Goal: Task Accomplishment & Management: Manage account settings

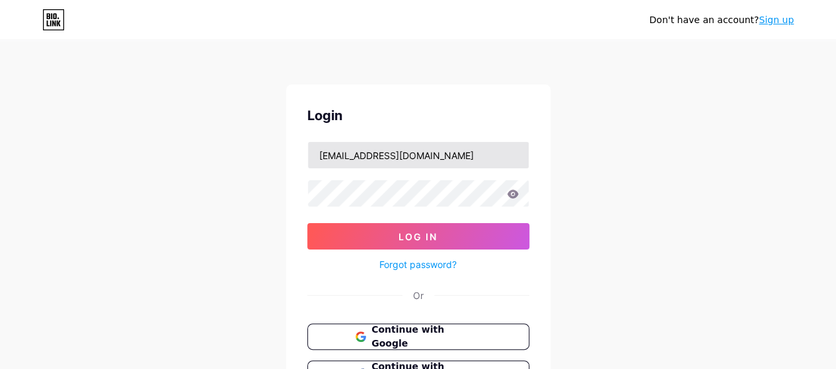
type input "[EMAIL_ADDRESS][DOMAIN_NAME]"
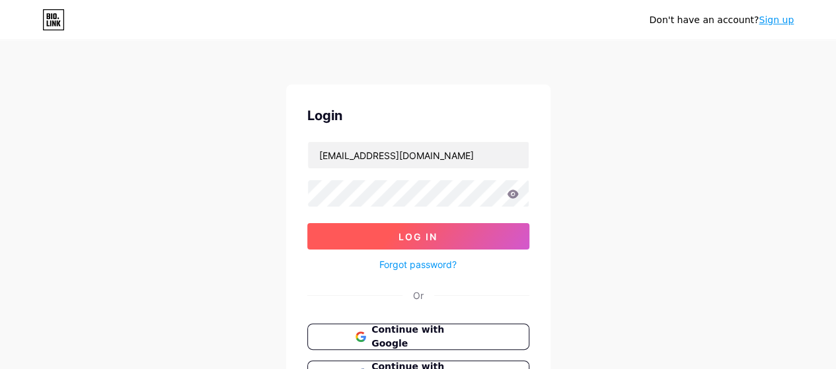
click at [375, 240] on button "Log In" at bounding box center [418, 236] width 222 height 26
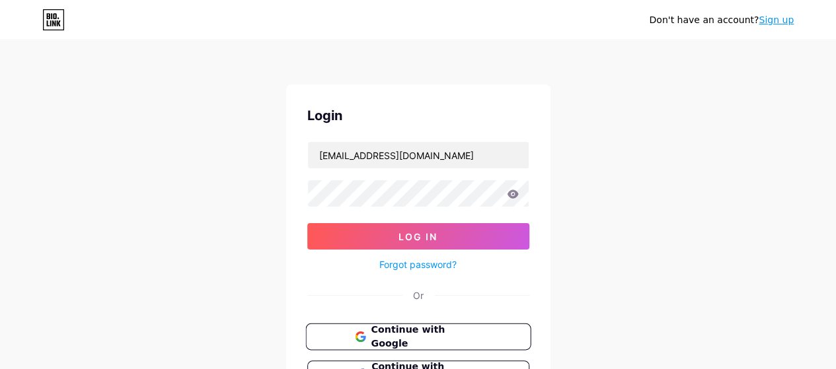
click at [396, 332] on span "Continue with Google" at bounding box center [426, 337] width 110 height 28
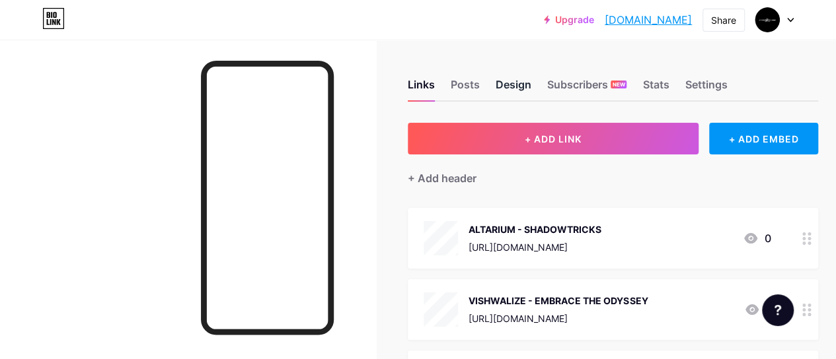
click at [501, 81] on div "Design" at bounding box center [513, 89] width 36 height 24
click at [428, 93] on div "Links" at bounding box center [421, 89] width 27 height 24
click at [509, 89] on div "Design" at bounding box center [513, 89] width 36 height 24
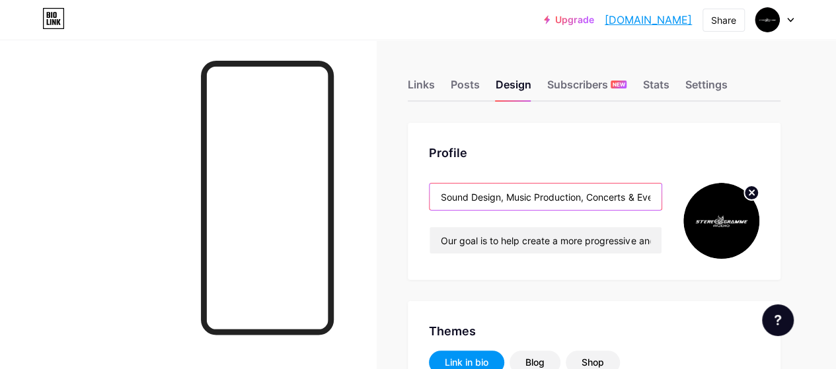
click at [509, 195] on input "Sound Design, Music Production, Concerts & Events, Distribution" at bounding box center [545, 197] width 232 height 26
click at [591, 196] on input "Sound Design, Music Production, Concerts & Events, Distribution" at bounding box center [545, 197] width 232 height 26
drag, startPoint x: 447, startPoint y: 196, endPoint x: 845, endPoint y: 219, distance: 399.0
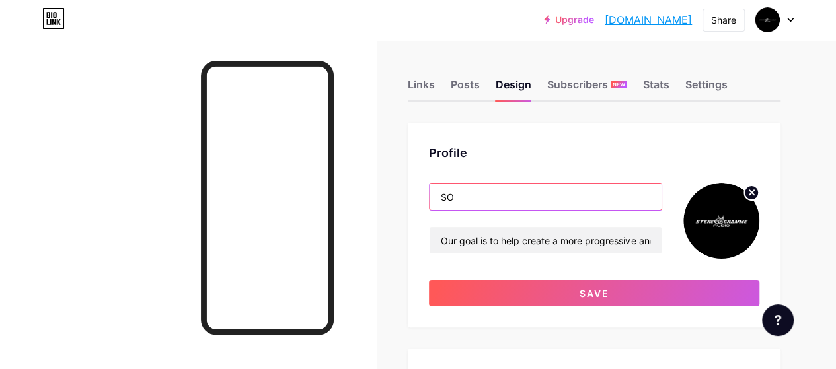
type input "S"
type input "MUSIC PRODUCTION COMPANY"
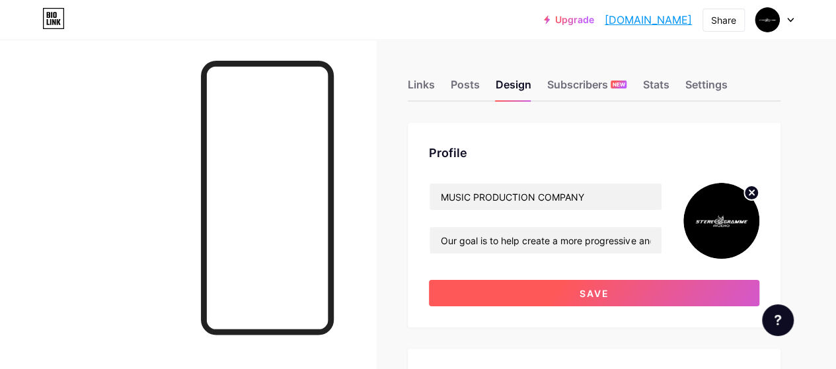
click at [599, 291] on span "Save" at bounding box center [594, 293] width 30 height 11
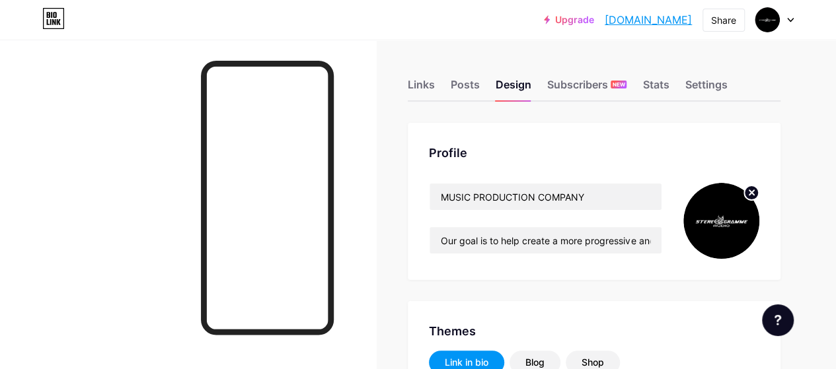
click at [626, 17] on link "[DOMAIN_NAME]" at bounding box center [647, 20] width 87 height 16
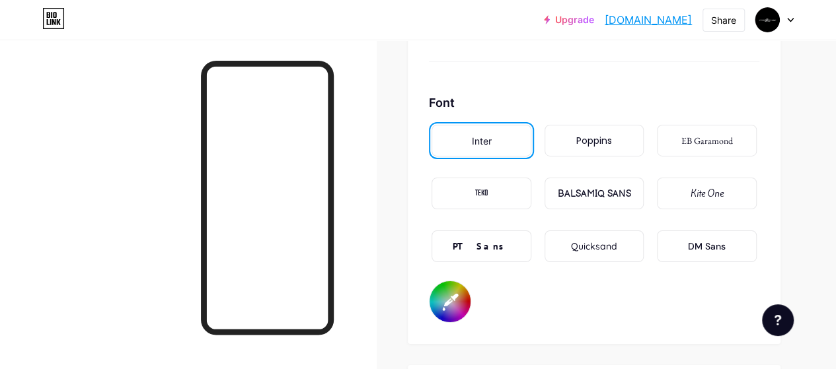
scroll to position [2312, 0]
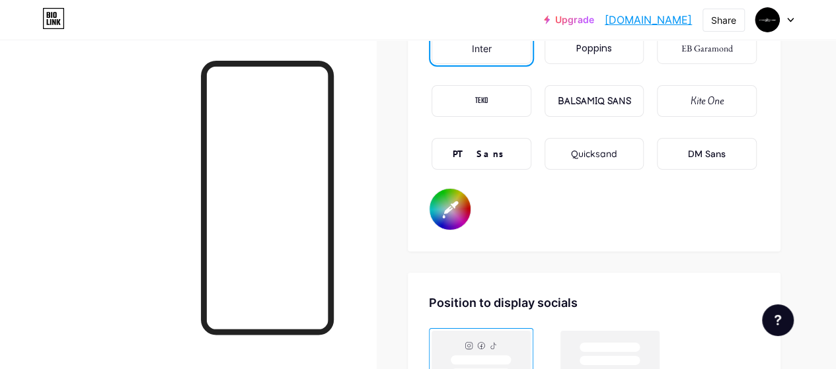
click at [452, 215] on input "#ffffff" at bounding box center [449, 209] width 41 height 41
type input "#000000"
click at [621, 228] on div "Font Inter Poppins EB Garamond TEKO BALSAMIQ SANS Kite One PT Sans Quicksand DM…" at bounding box center [594, 115] width 330 height 229
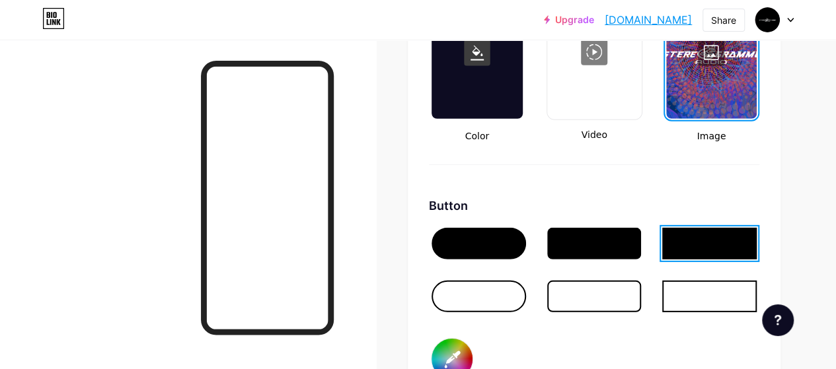
scroll to position [1925, 0]
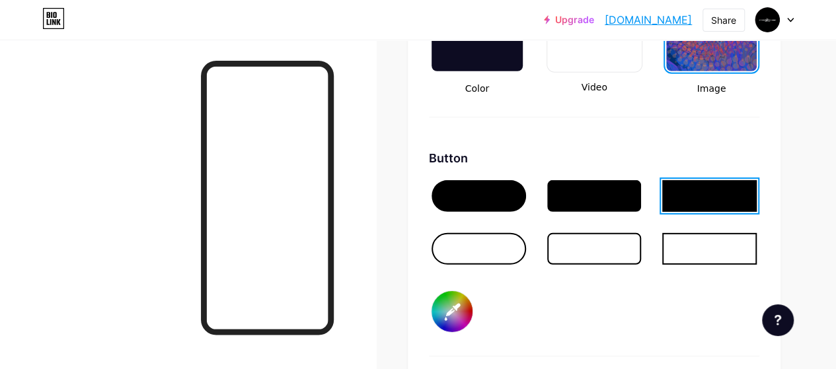
click at [461, 301] on input "#000000" at bounding box center [451, 311] width 41 height 41
click at [556, 316] on div "Button #ff0000" at bounding box center [594, 252] width 330 height 207
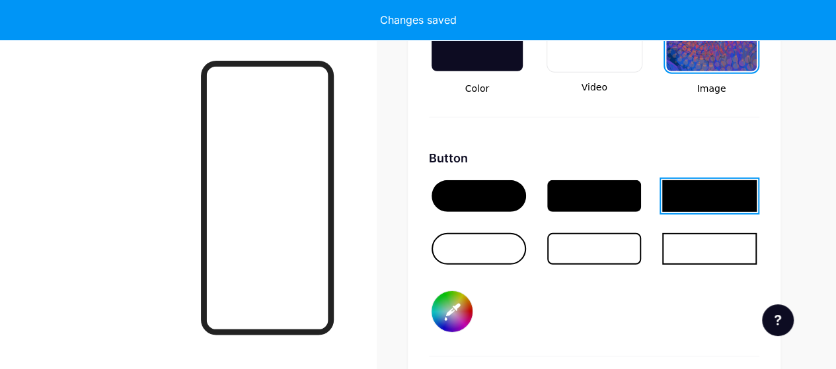
click at [460, 314] on input "#ff0000" at bounding box center [451, 311] width 41 height 41
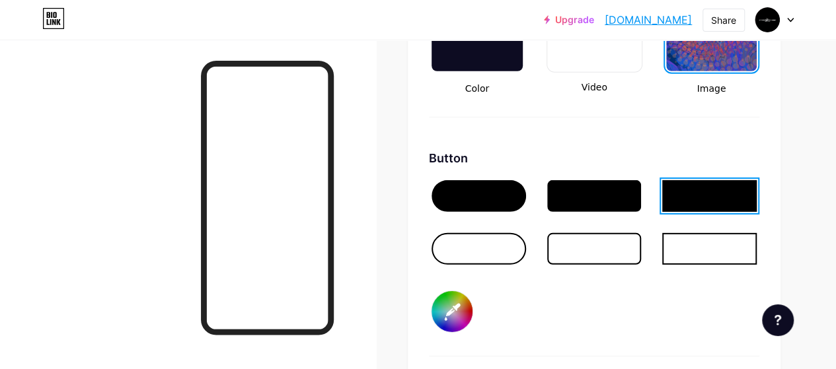
type input "#00aaff"
click at [563, 328] on div "Button #00aaff" at bounding box center [594, 252] width 330 height 207
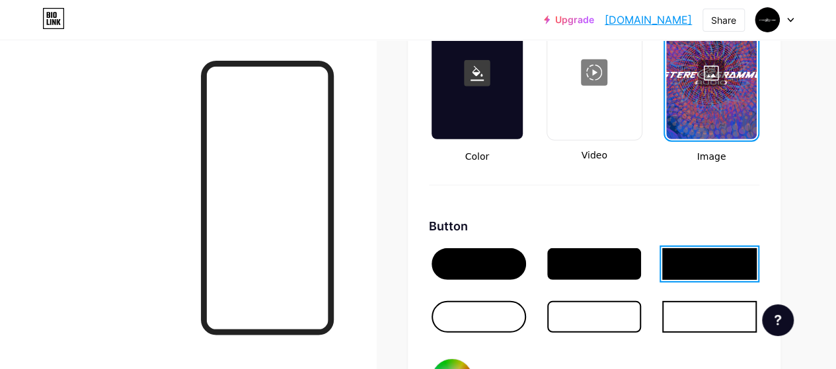
scroll to position [1727, 0]
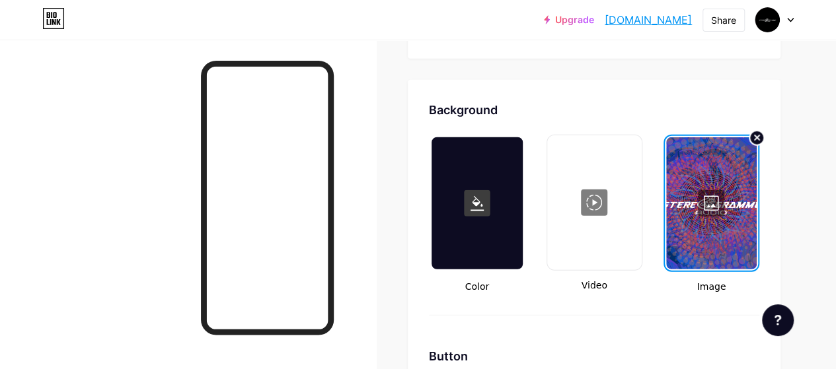
click at [725, 207] on div at bounding box center [711, 203] width 90 height 132
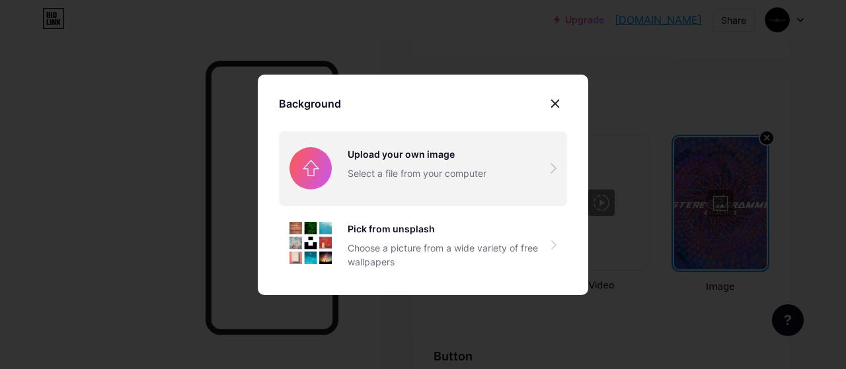
click at [450, 142] on input "file" at bounding box center [423, 168] width 288 height 74
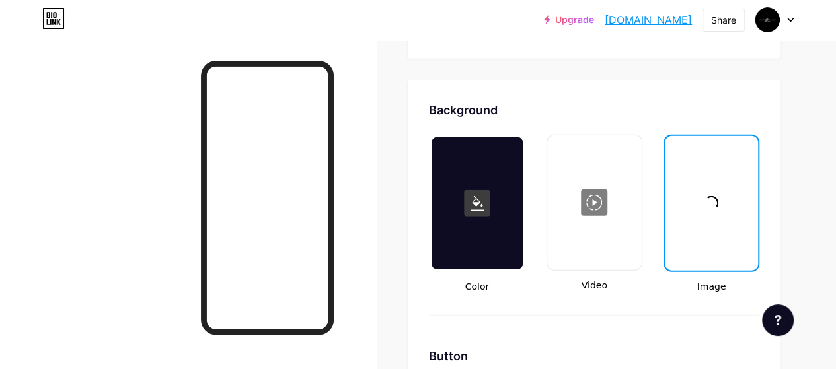
click at [604, 19] on link "[DOMAIN_NAME]" at bounding box center [647, 20] width 87 height 16
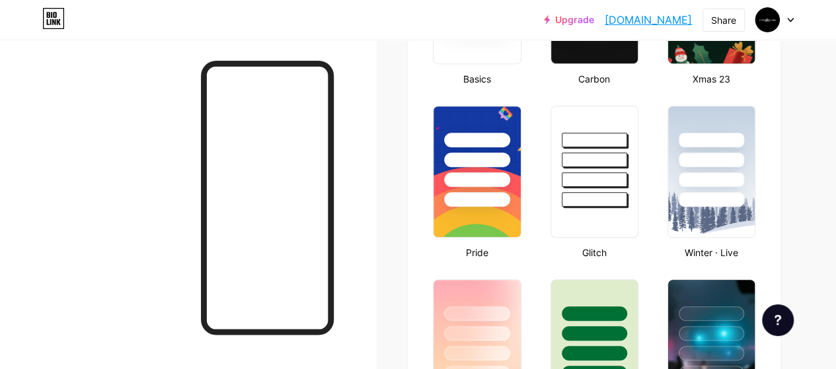
scroll to position [859, 0]
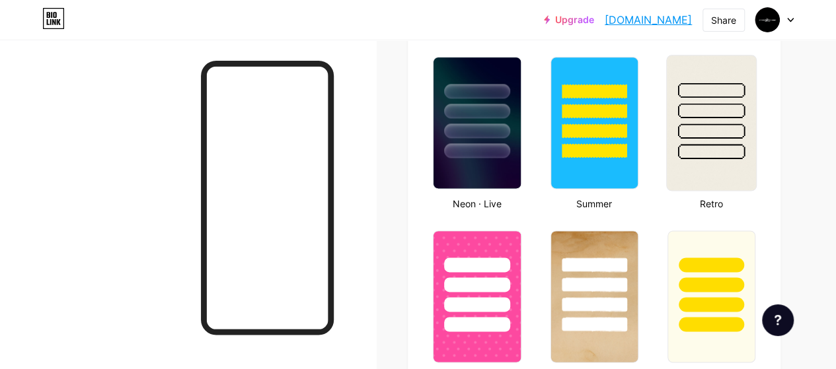
type input "#00aaff"
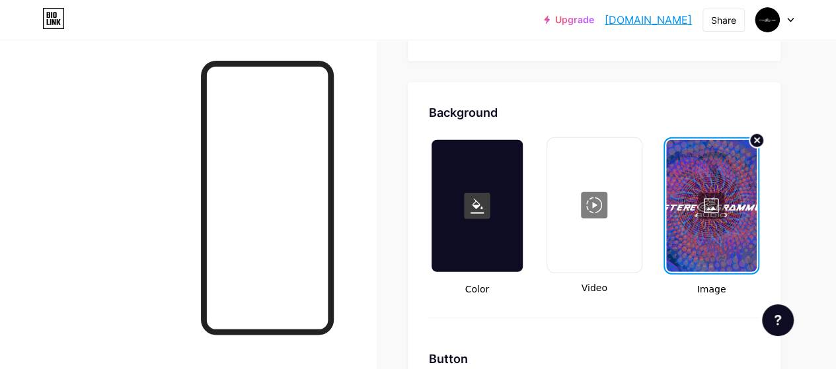
scroll to position [1784, 0]
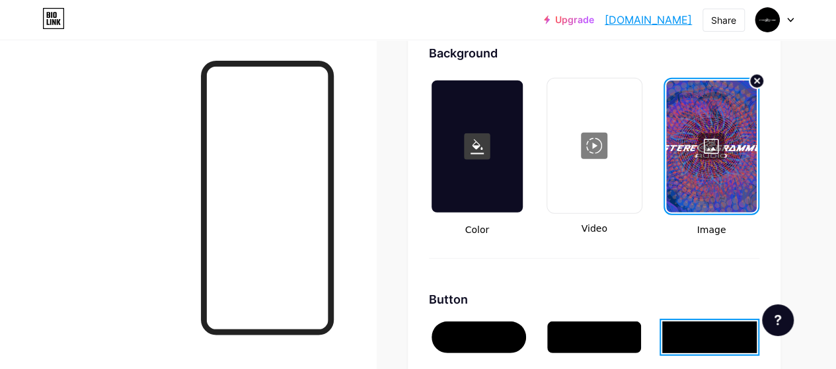
click at [705, 141] on div at bounding box center [711, 147] width 90 height 132
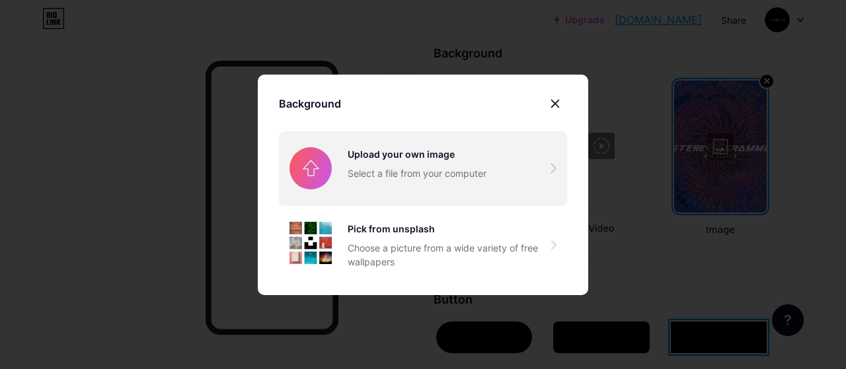
click at [456, 167] on input "file" at bounding box center [423, 168] width 288 height 74
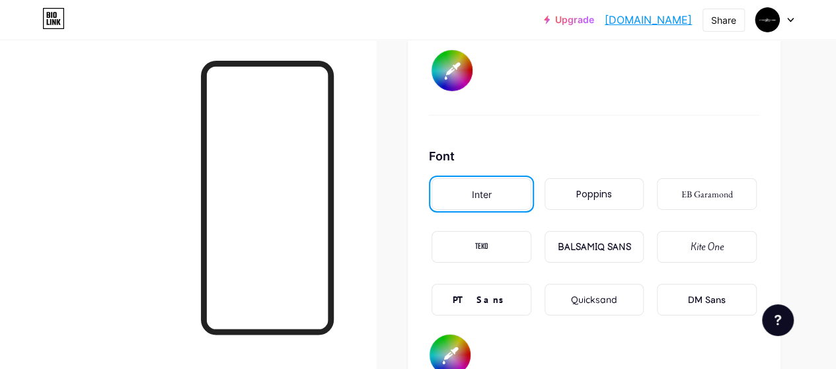
scroll to position [2146, 0]
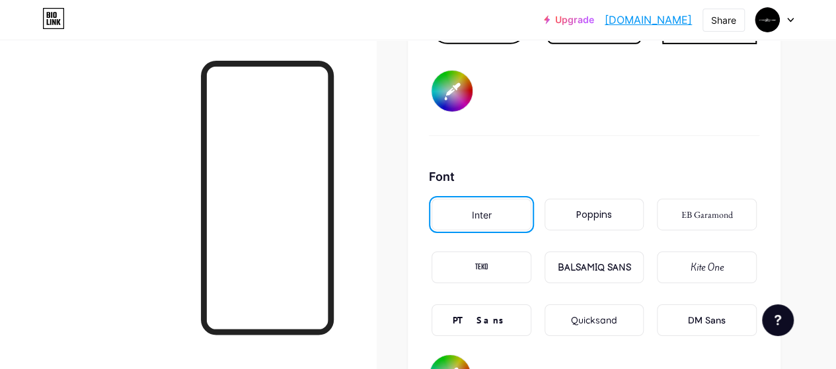
click at [604, 17] on link "[DOMAIN_NAME]" at bounding box center [647, 20] width 87 height 16
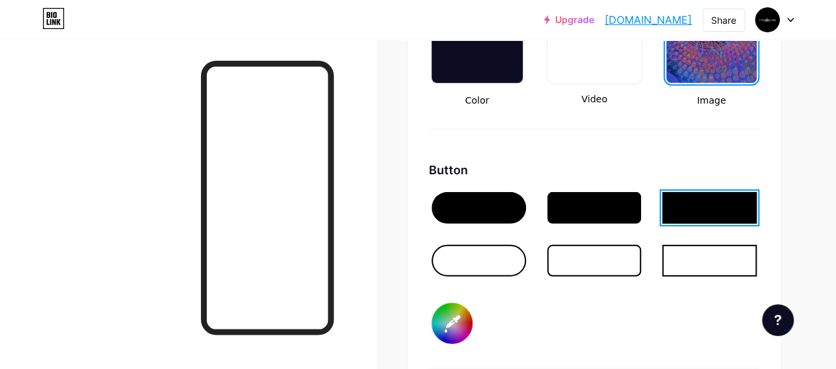
scroll to position [1749, 0]
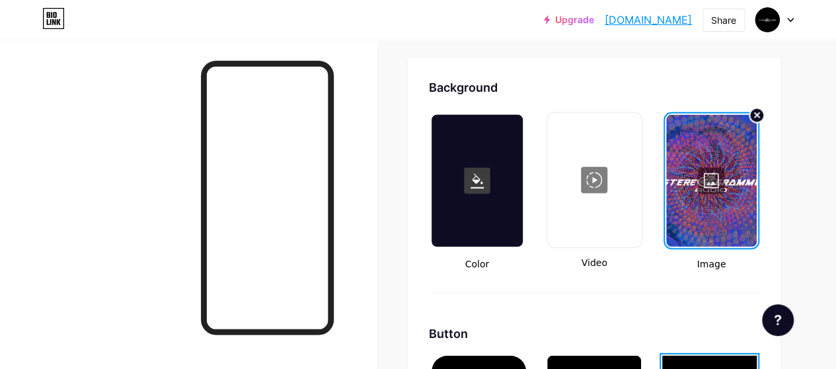
click at [713, 188] on div at bounding box center [711, 181] width 90 height 132
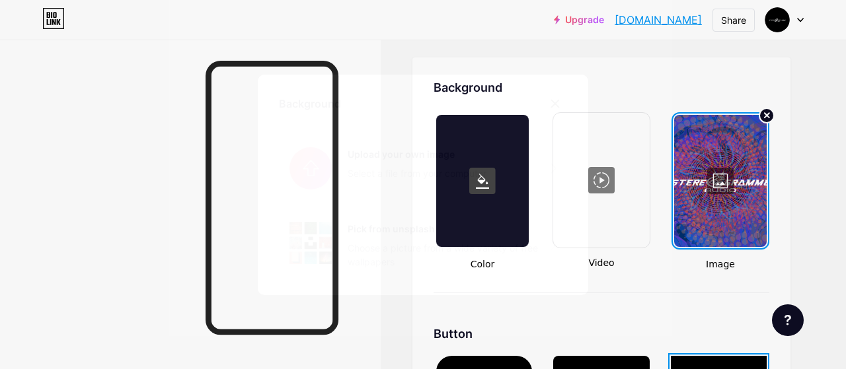
click at [515, 176] on input "file" at bounding box center [423, 168] width 288 height 74
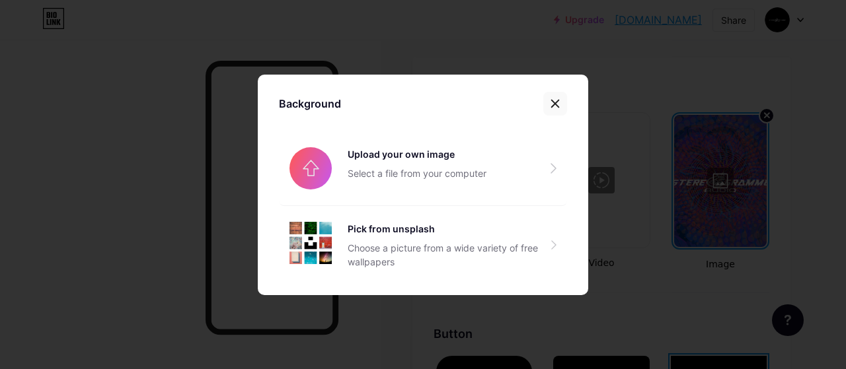
click at [550, 102] on icon at bounding box center [555, 103] width 11 height 11
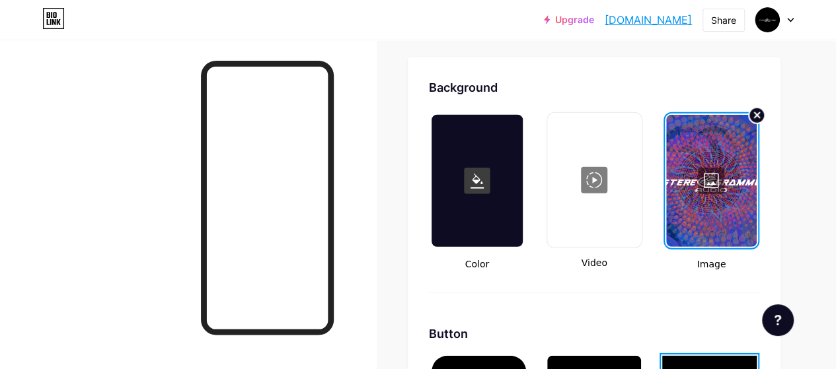
click at [757, 116] on icon at bounding box center [756, 115] width 5 height 5
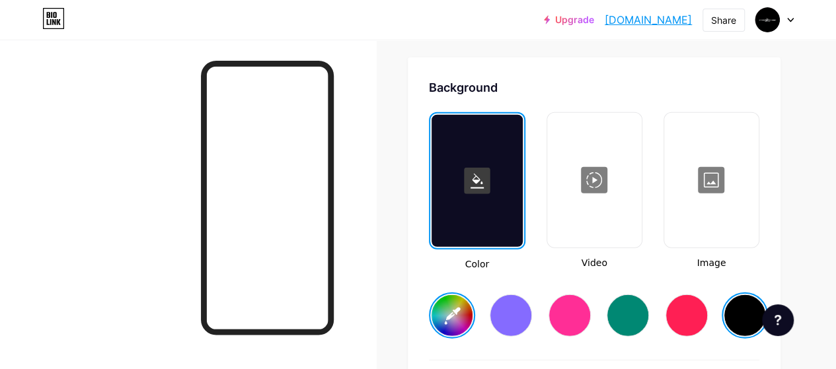
click at [730, 186] on div at bounding box center [711, 180] width 92 height 132
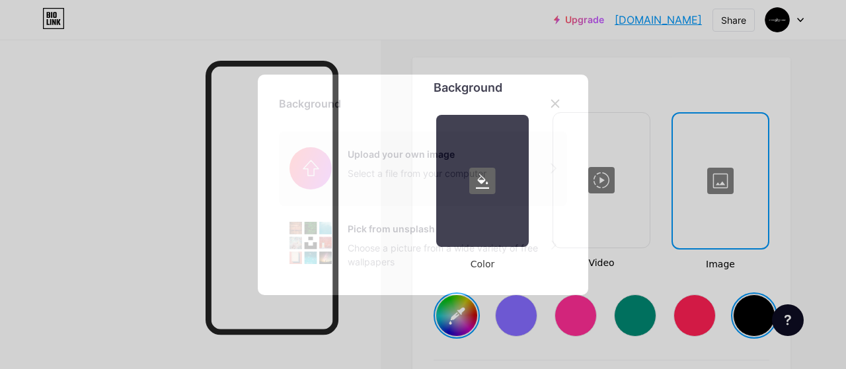
click at [407, 167] on input "file" at bounding box center [423, 168] width 288 height 74
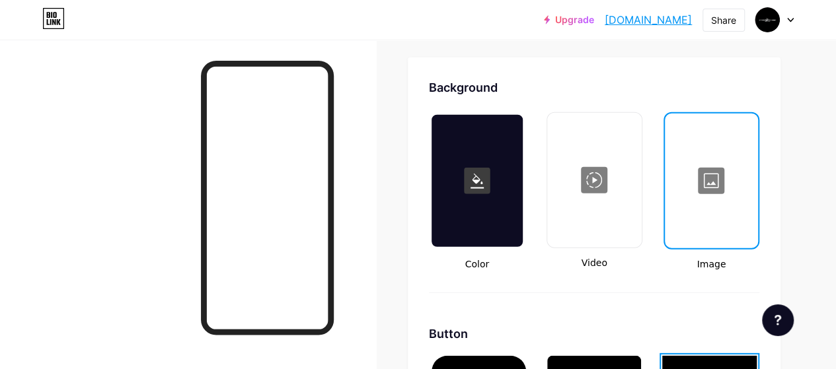
click at [604, 15] on link "[DOMAIN_NAME]" at bounding box center [647, 20] width 87 height 16
click at [720, 198] on div at bounding box center [711, 181] width 90 height 132
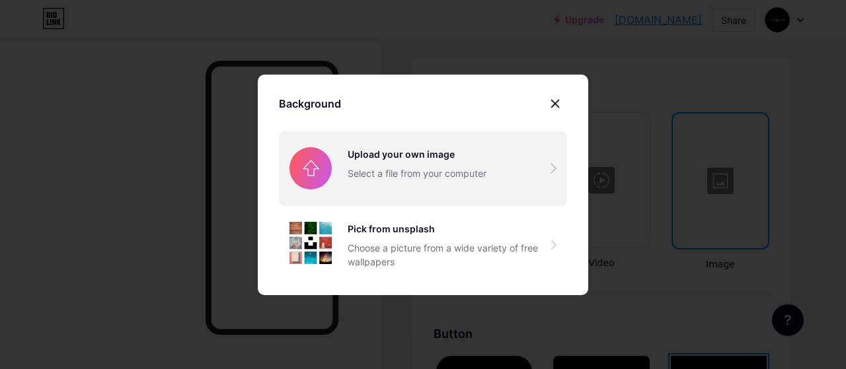
click at [487, 184] on input "file" at bounding box center [423, 168] width 288 height 74
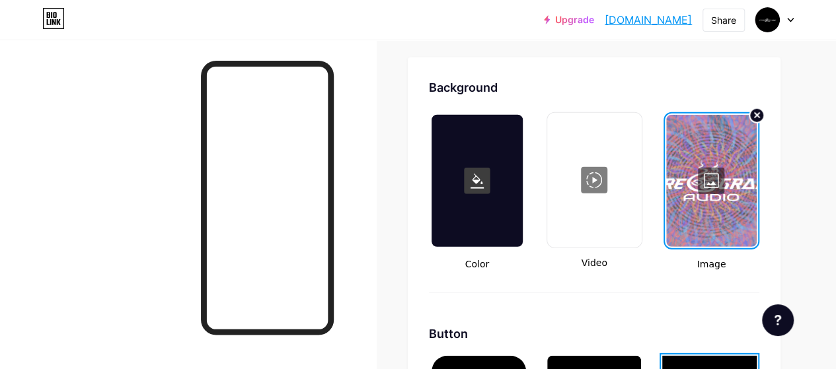
click at [85, 168] on div at bounding box center [188, 224] width 376 height 369
click at [604, 20] on link "[DOMAIN_NAME]" at bounding box center [647, 20] width 87 height 16
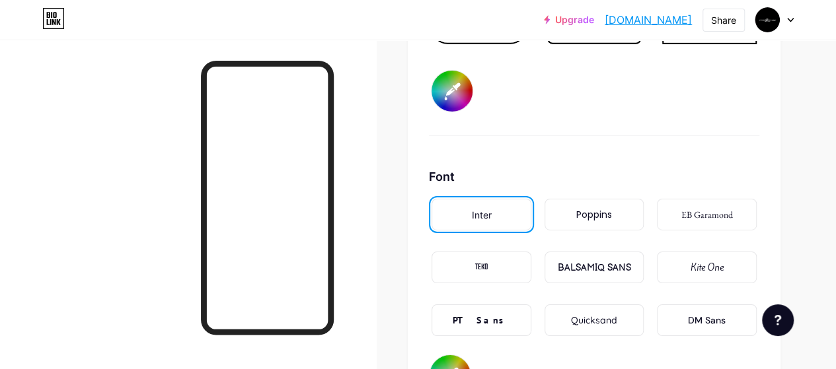
scroll to position [2278, 0]
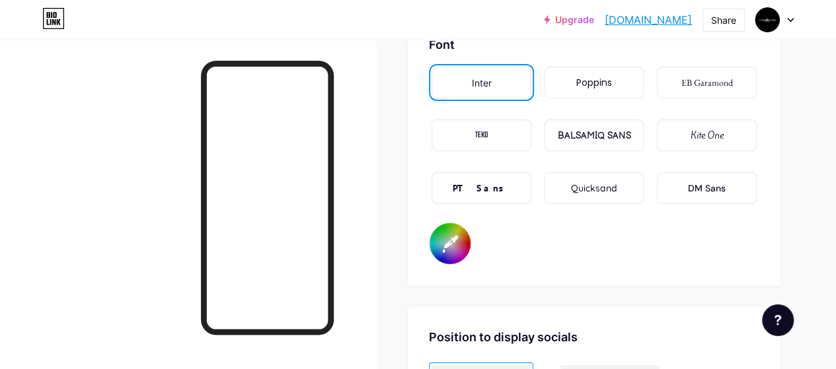
click at [449, 231] on input "#ffffff" at bounding box center [449, 243] width 41 height 41
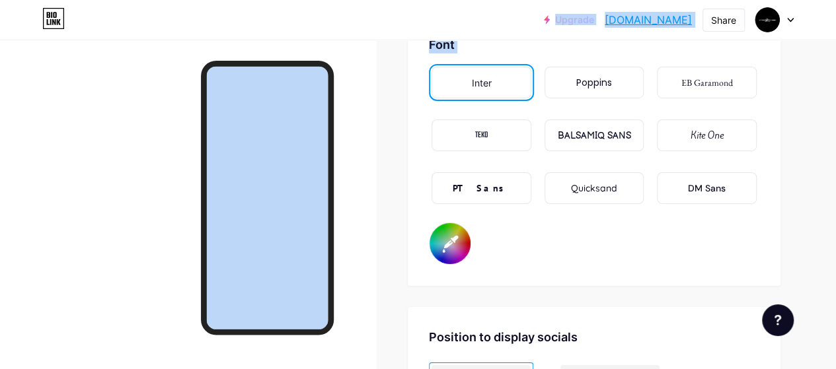
drag, startPoint x: 435, startPoint y: 50, endPoint x: 423, endPoint y: 34, distance: 20.2
click at [447, 237] on input "#ffffff" at bounding box center [449, 243] width 41 height 41
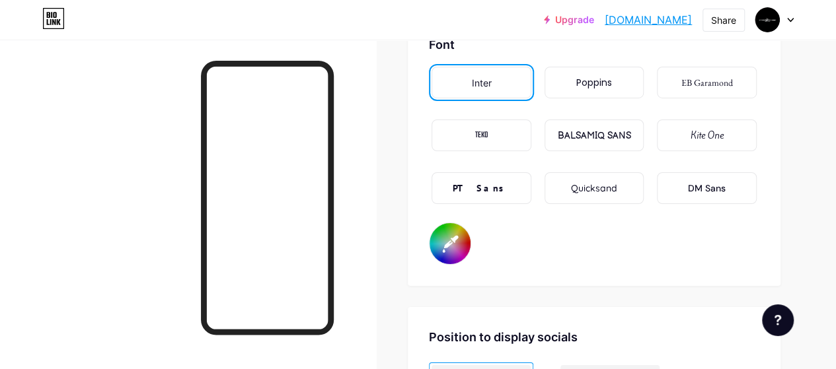
click at [632, 18] on link "[DOMAIN_NAME]" at bounding box center [647, 20] width 87 height 16
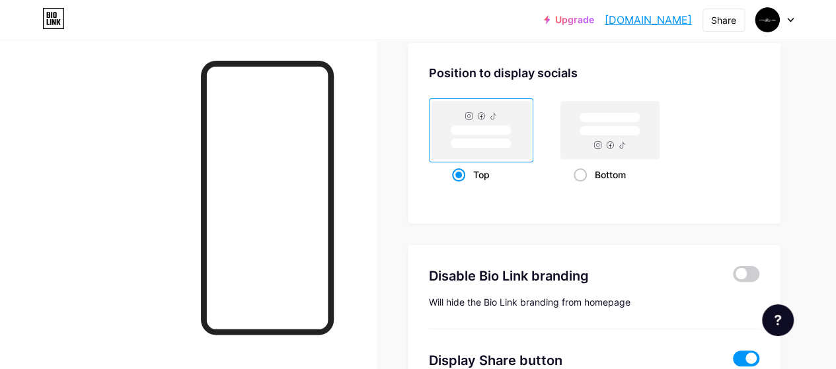
scroll to position [2387, 0]
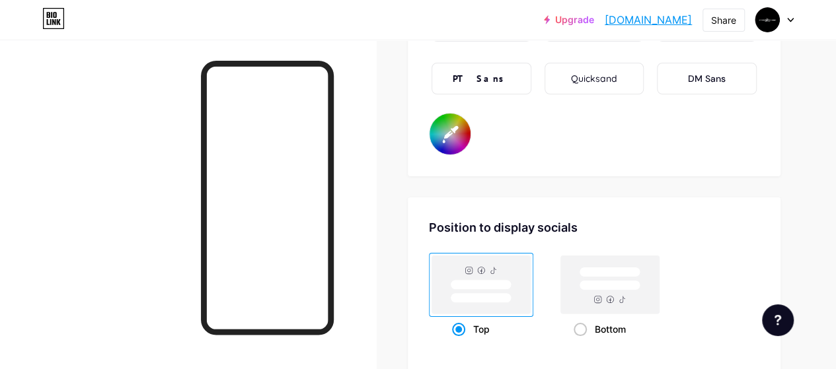
click at [454, 137] on input "#ffffff" at bounding box center [449, 134] width 41 height 41
type input "#000000"
click at [371, 273] on div at bounding box center [188, 224] width 376 height 369
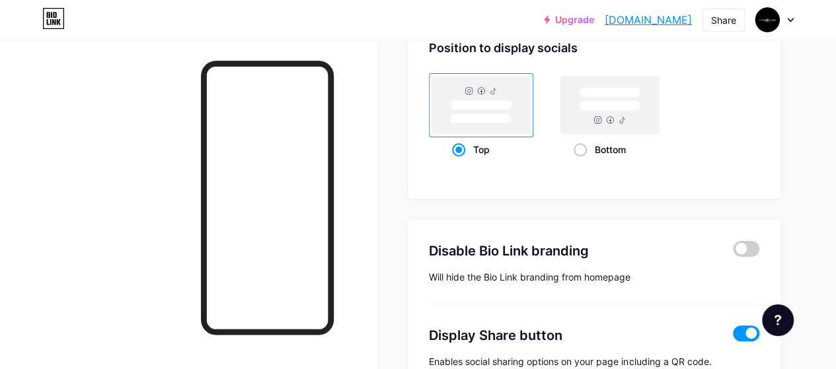
scroll to position [2519, 0]
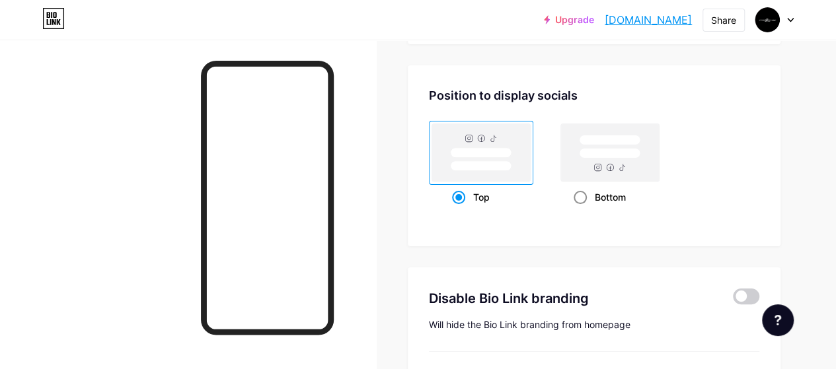
drag, startPoint x: 581, startPoint y: 200, endPoint x: 576, endPoint y: 205, distance: 7.0
click at [581, 200] on span at bounding box center [579, 197] width 13 height 13
click at [581, 209] on input "Bottom" at bounding box center [577, 213] width 9 height 9
radio input "true"
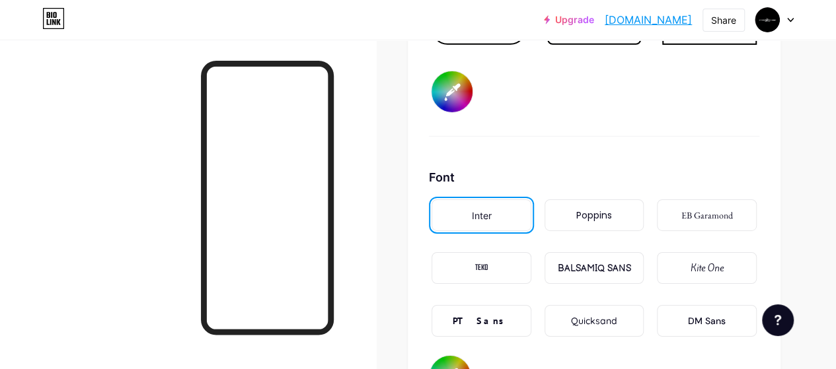
scroll to position [2255, 0]
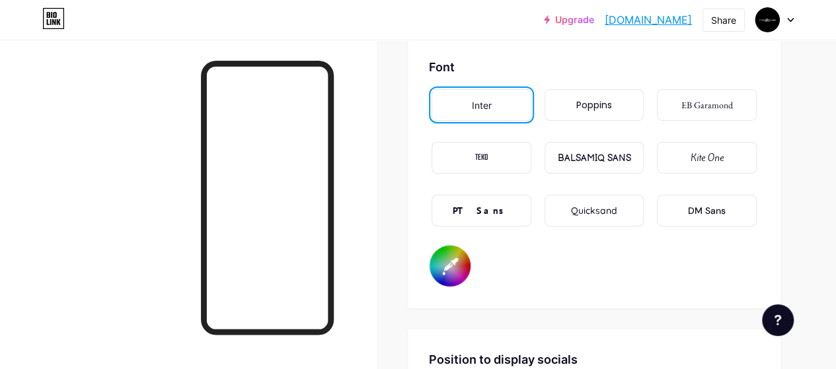
click at [511, 211] on div "PT Sans" at bounding box center [481, 211] width 100 height 32
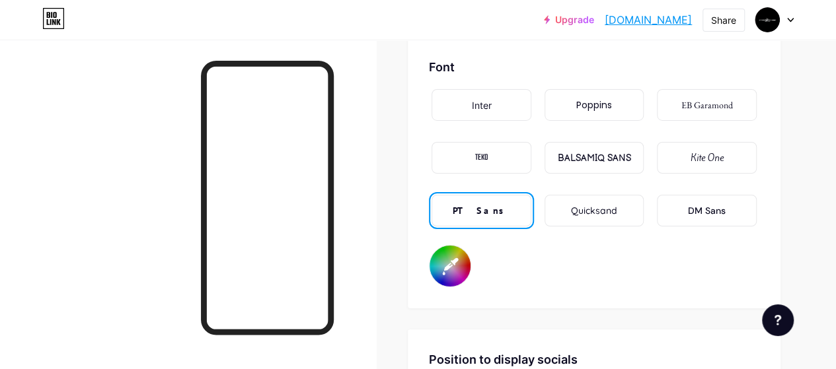
click at [604, 20] on link "[DOMAIN_NAME]" at bounding box center [647, 20] width 87 height 16
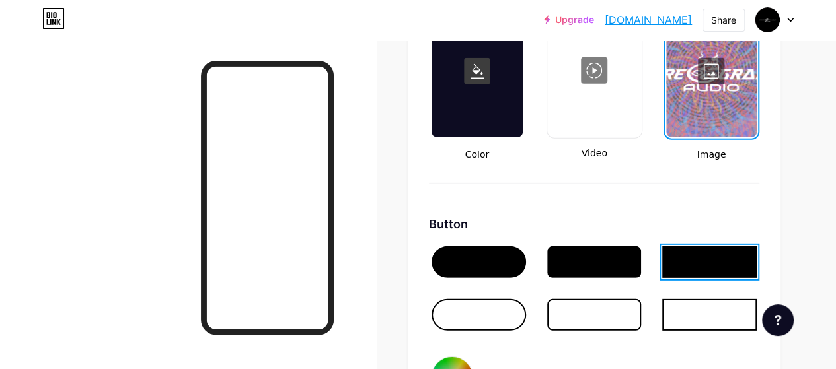
scroll to position [1793, 0]
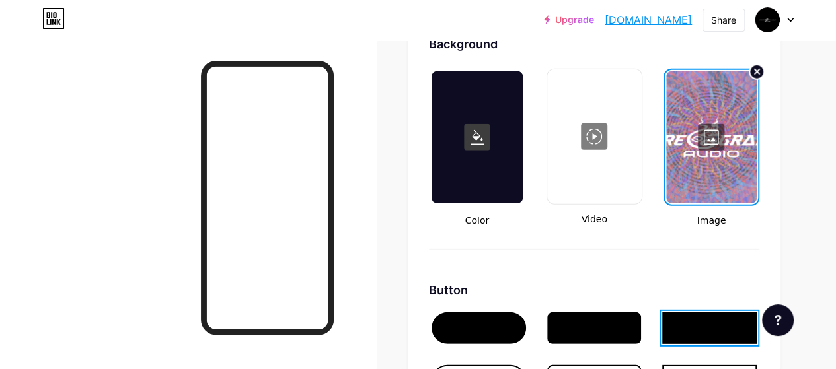
click at [709, 135] on div at bounding box center [711, 137] width 90 height 132
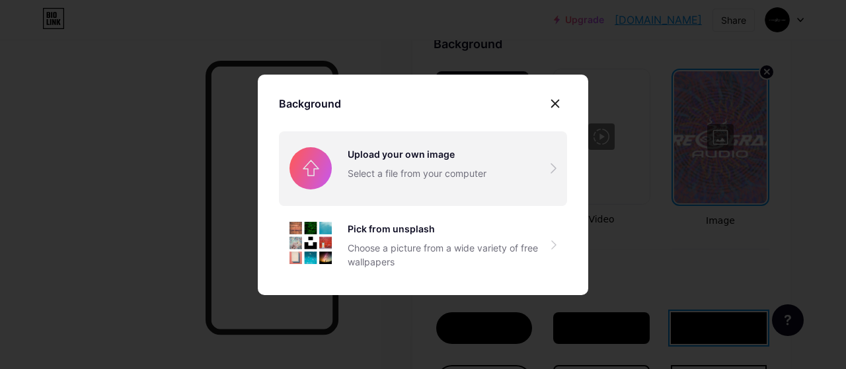
click at [488, 162] on input "file" at bounding box center [423, 168] width 288 height 74
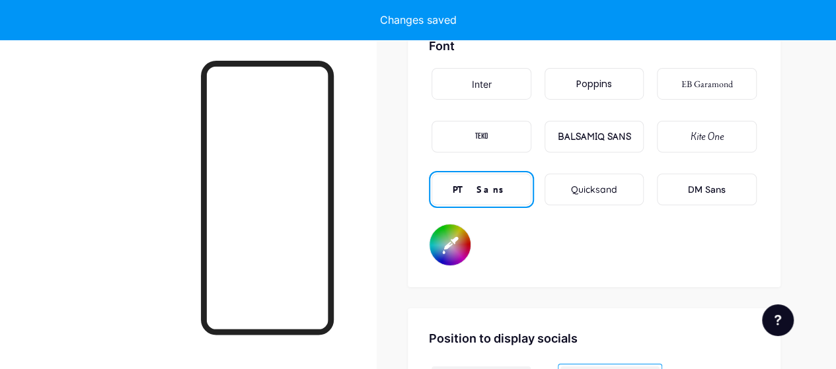
scroll to position [2255, 0]
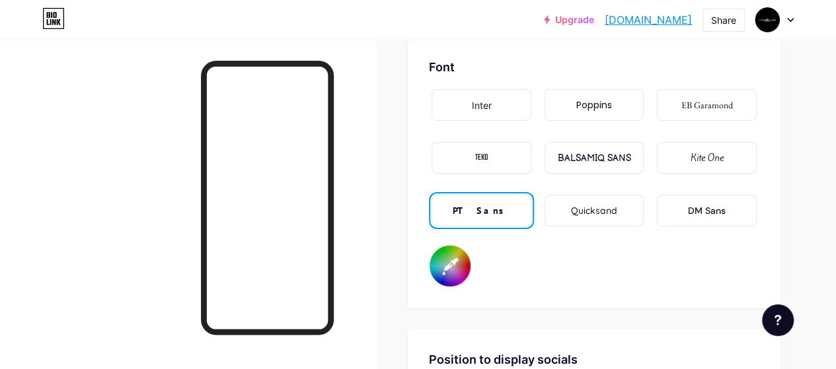
click at [613, 22] on link "[DOMAIN_NAME]" at bounding box center [647, 20] width 87 height 16
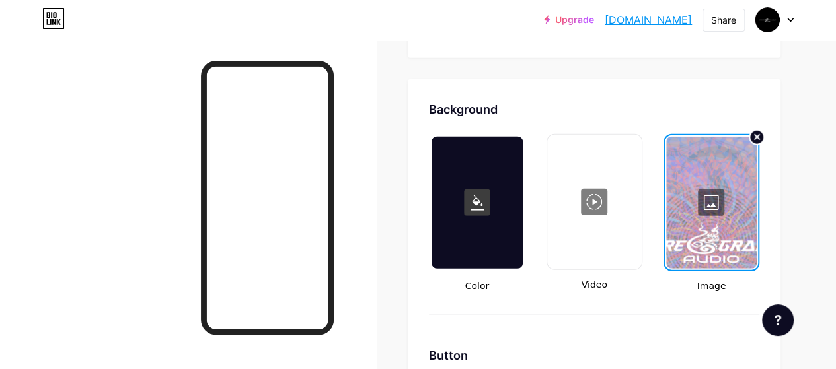
scroll to position [1727, 0]
click at [758, 135] on icon at bounding box center [756, 137] width 5 height 5
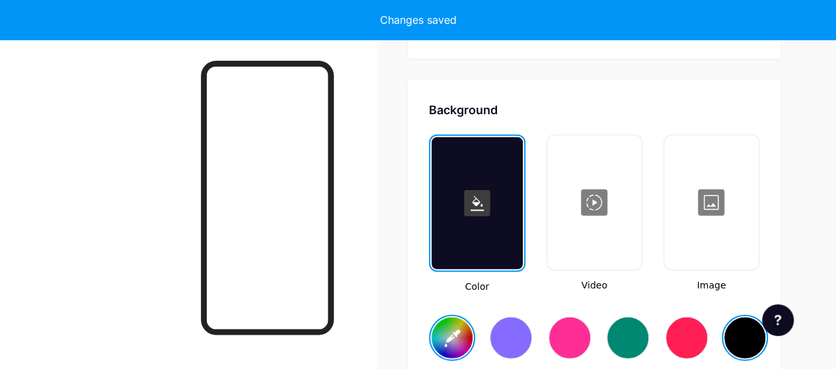
click at [688, 186] on div at bounding box center [711, 203] width 92 height 132
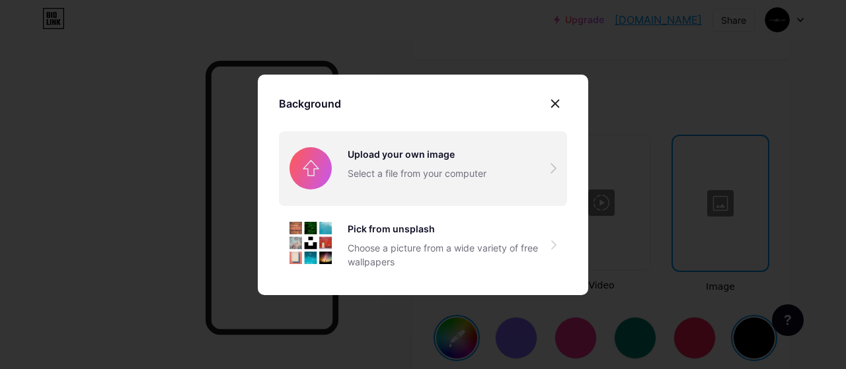
click at [452, 161] on input "file" at bounding box center [423, 168] width 288 height 74
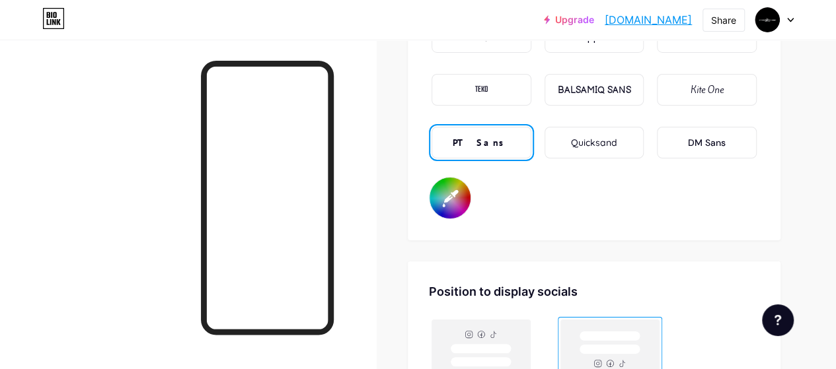
scroll to position [2275, 0]
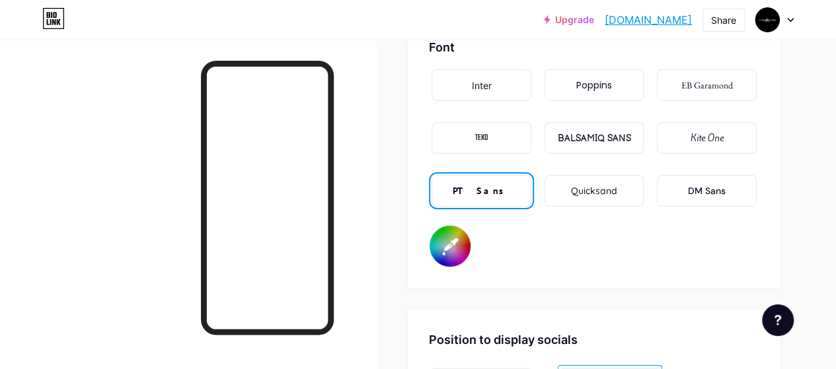
click at [464, 239] on input "#000000" at bounding box center [449, 246] width 41 height 41
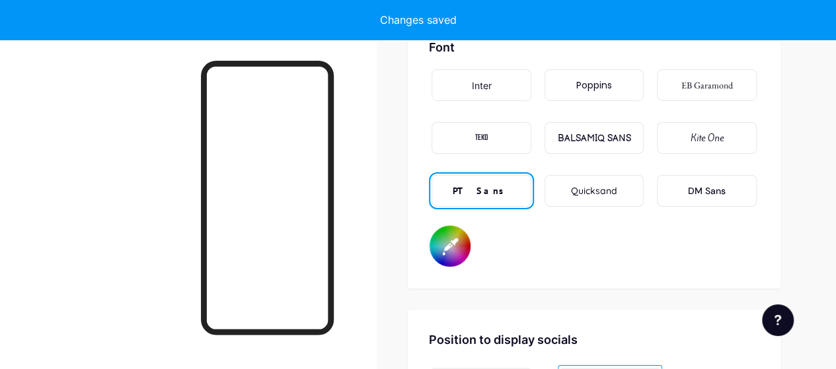
type input "#000000"
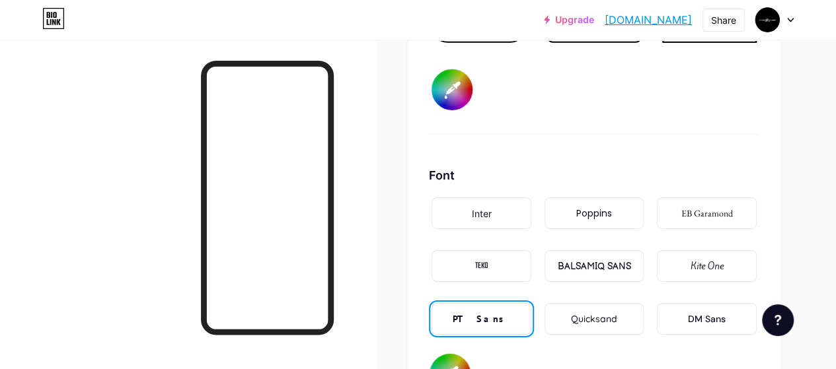
scroll to position [2143, 0]
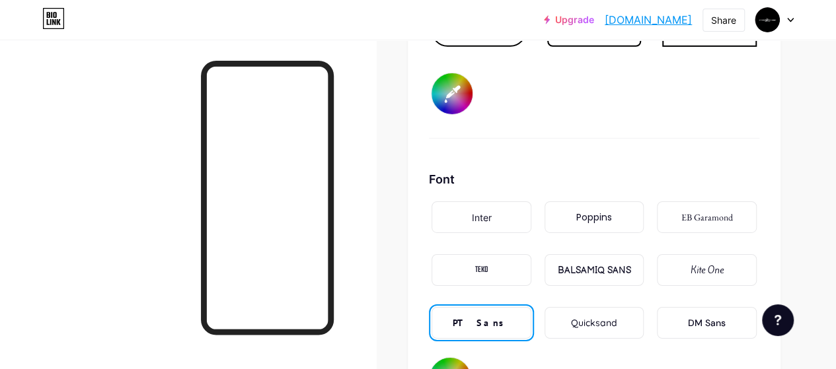
click at [514, 220] on div "Inter" at bounding box center [481, 217] width 100 height 32
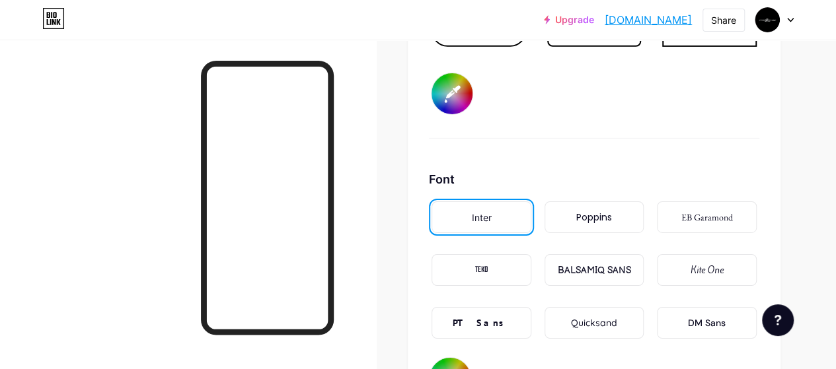
scroll to position [2275, 0]
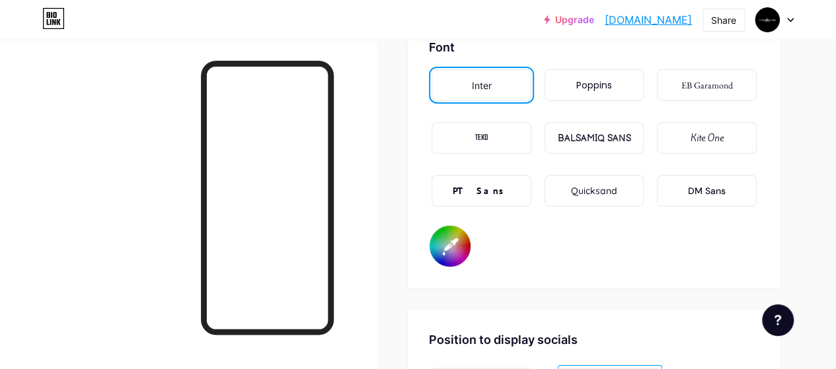
click at [718, 190] on div "DM Sans" at bounding box center [707, 191] width 38 height 14
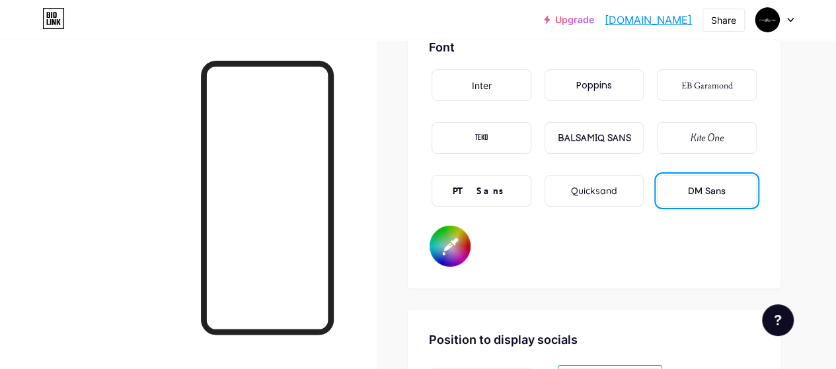
click at [604, 18] on link "[DOMAIN_NAME]" at bounding box center [647, 20] width 87 height 16
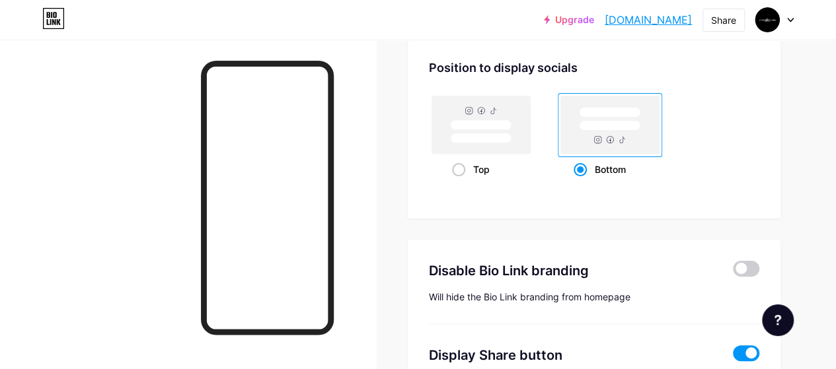
scroll to position [2453, 0]
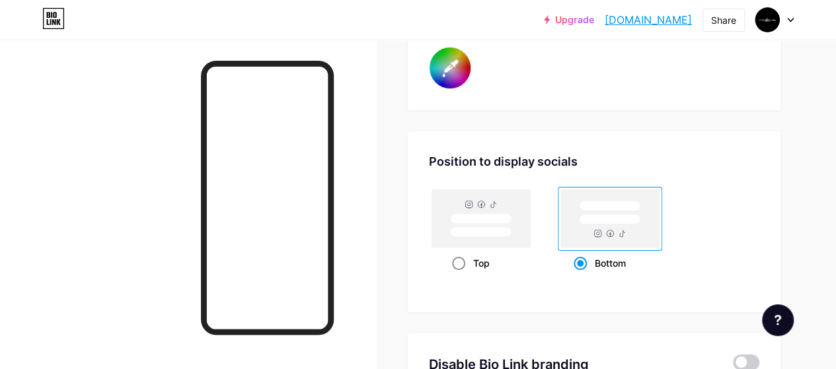
click at [458, 260] on span at bounding box center [458, 263] width 13 height 13
click at [458, 275] on input "Top" at bounding box center [456, 279] width 9 height 9
radio input "true"
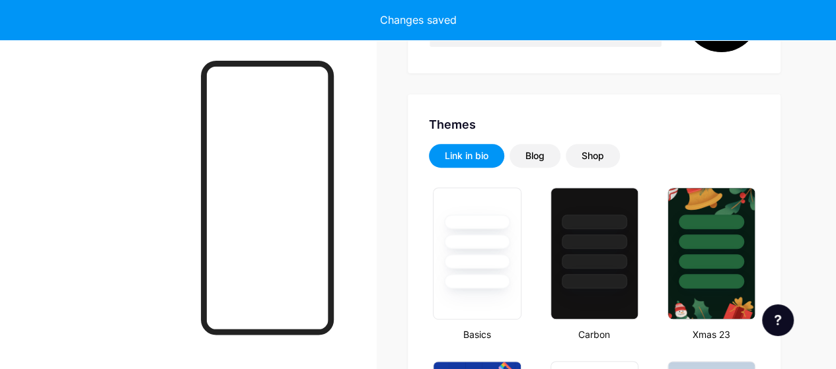
scroll to position [0, 0]
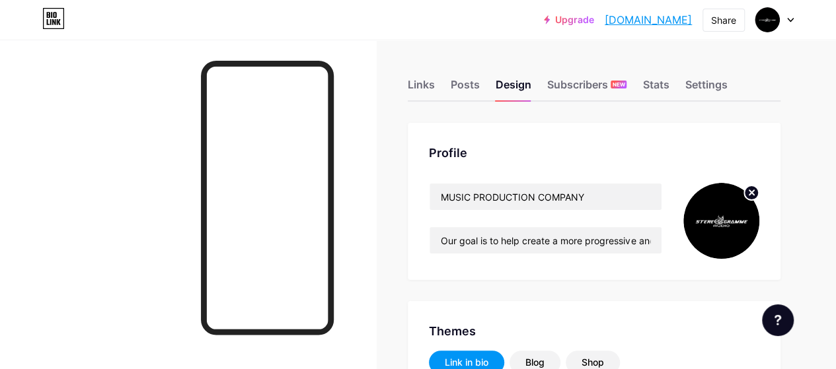
click at [604, 18] on link "[DOMAIN_NAME]" at bounding box center [647, 20] width 87 height 16
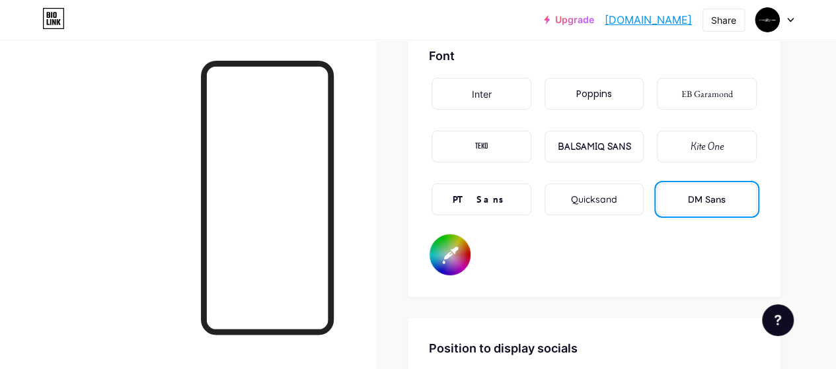
scroll to position [2246, 0]
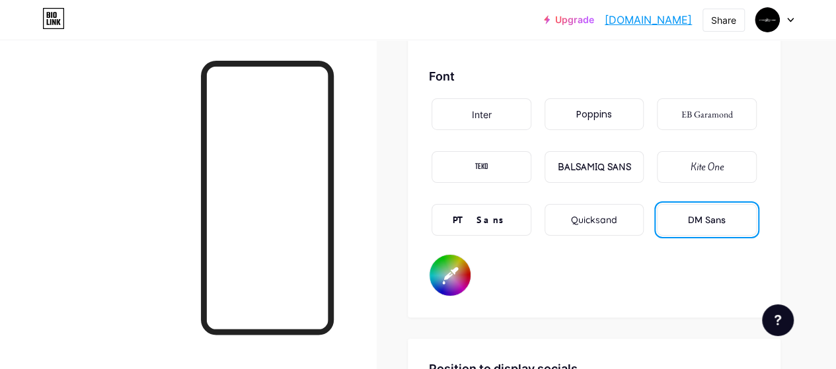
click at [445, 275] on input "#000000" at bounding box center [449, 275] width 41 height 41
type input "#000000"
click at [604, 18] on link "[DOMAIN_NAME]" at bounding box center [647, 20] width 87 height 16
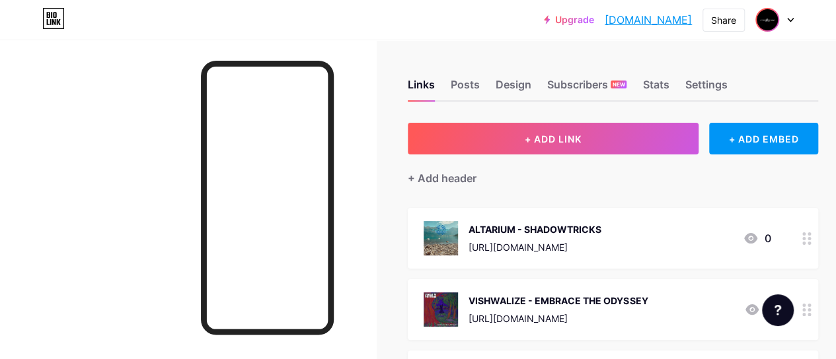
click at [764, 18] on img at bounding box center [766, 19] width 21 height 21
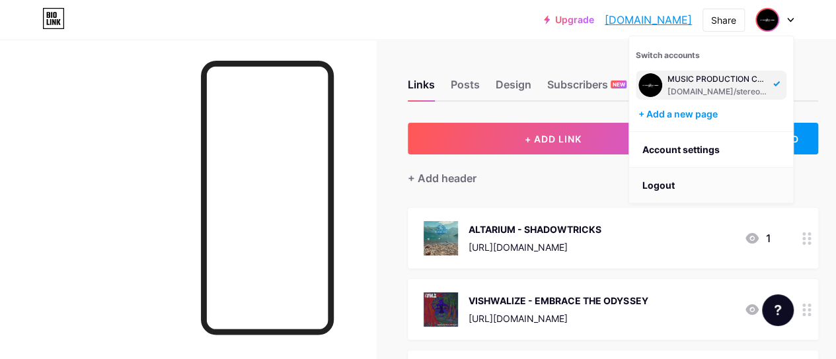
click at [668, 185] on li "Logout" at bounding box center [711, 186] width 164 height 36
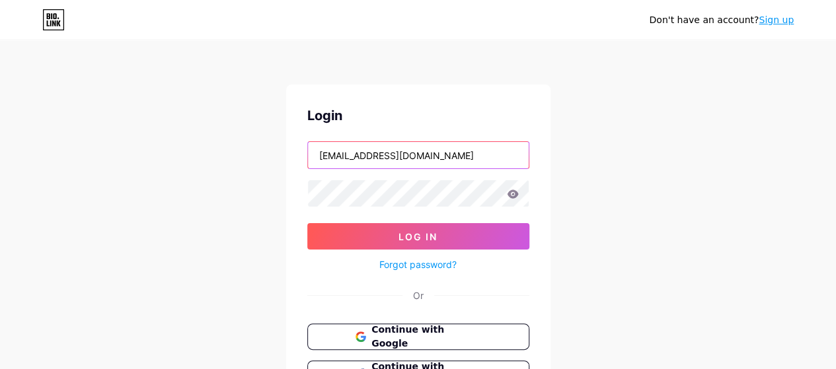
click at [435, 166] on input "nikhilsundar.808@gmail.com" at bounding box center [418, 155] width 221 height 26
type input "microburstalertmusik@gmail.com"
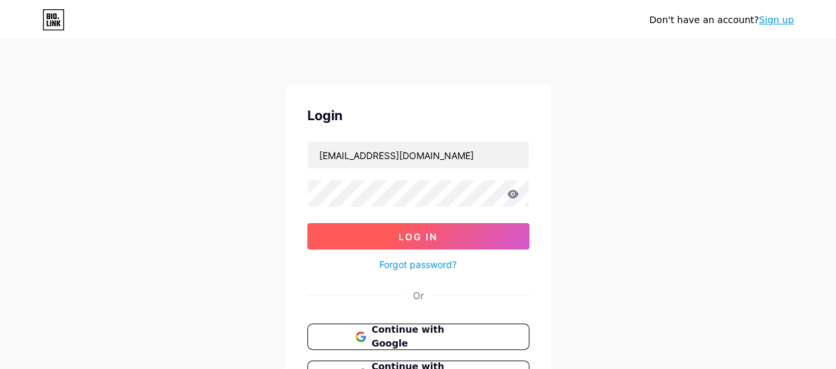
click at [473, 235] on button "Log In" at bounding box center [418, 236] width 222 height 26
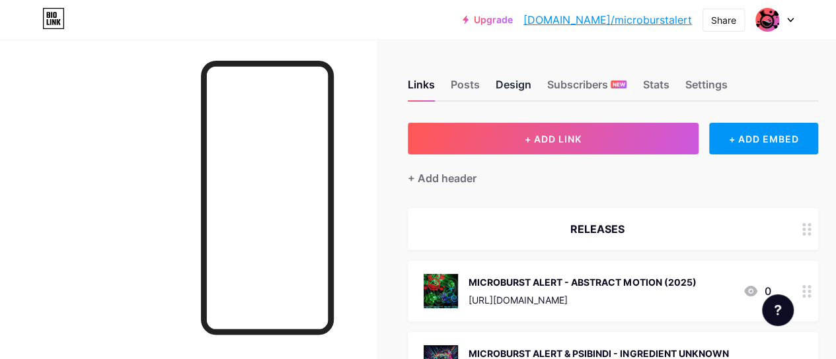
click at [522, 87] on div "Design" at bounding box center [513, 89] width 36 height 24
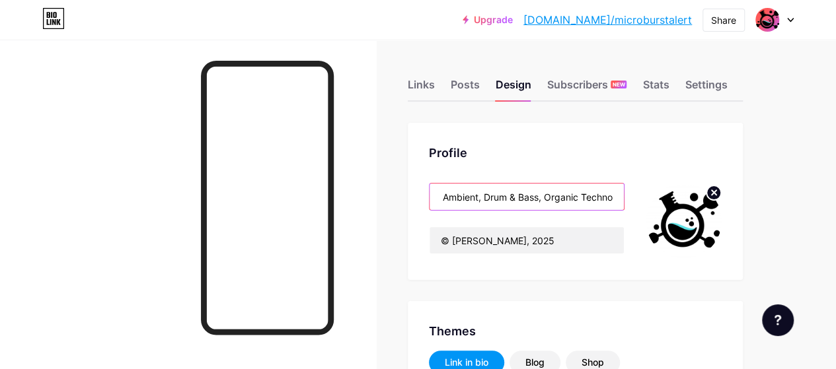
drag, startPoint x: 441, startPoint y: 198, endPoint x: 845, endPoint y: 217, distance: 404.0
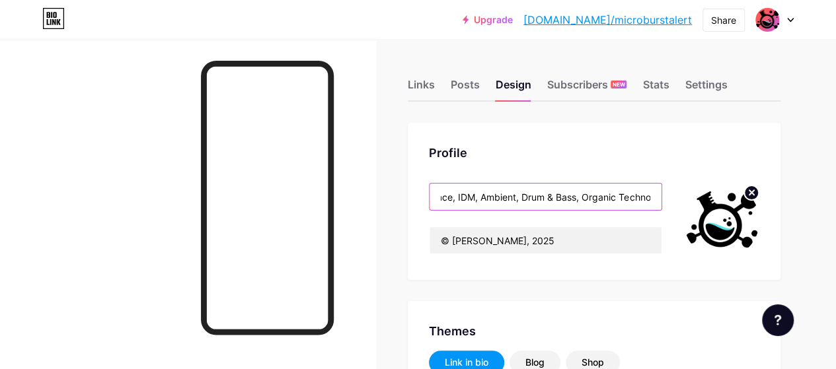
scroll to position [0, 96]
type input "#33b1ff"
paste input "Goa Trance, Drum & Bass"
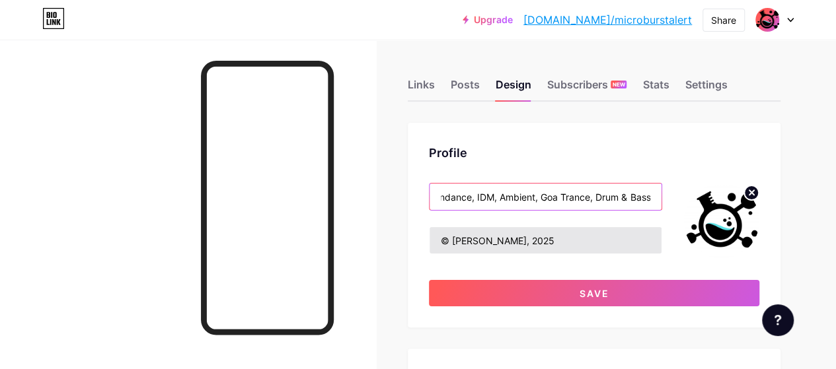
type input "Electronica, Braindance, IDM, Ambient, Goa Trance, Drum & Bass"
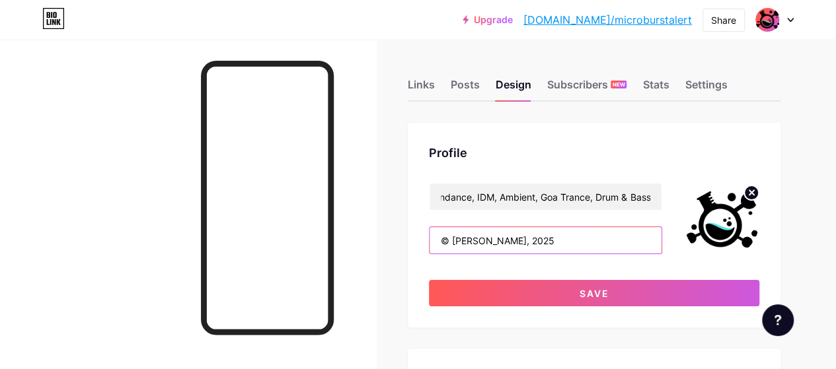
click at [563, 236] on input "© Nikhil Sundar, 2025" at bounding box center [545, 240] width 232 height 26
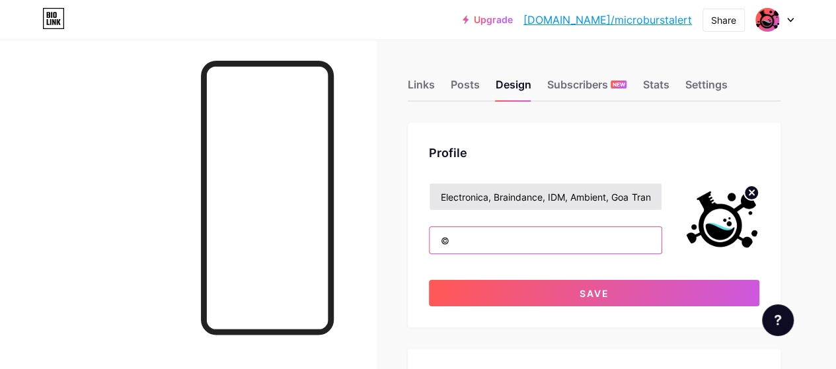
type input "©"
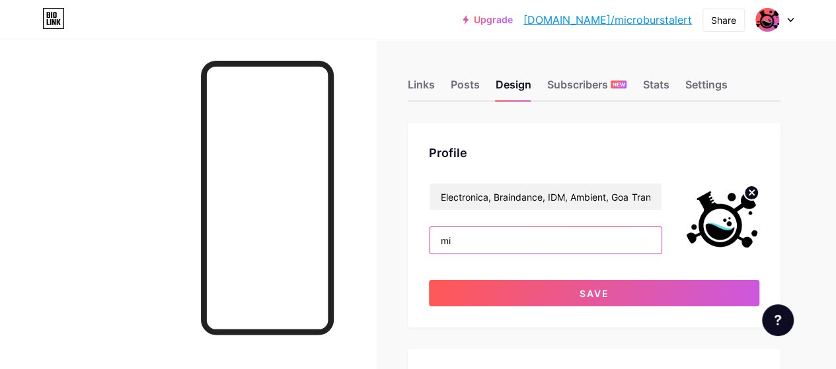
type input "m"
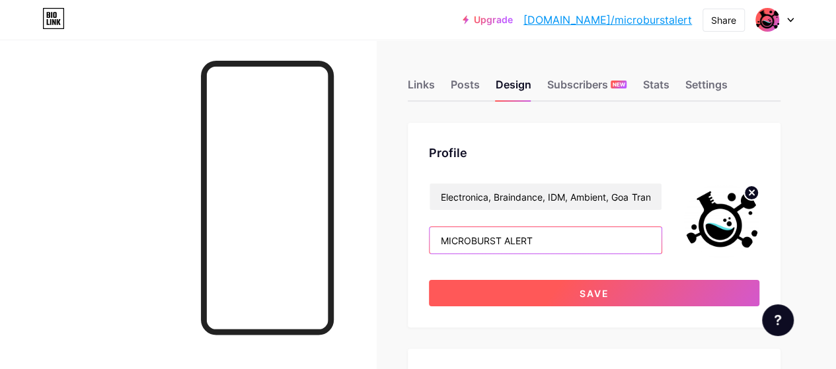
type input "MICROBURST ALERT"
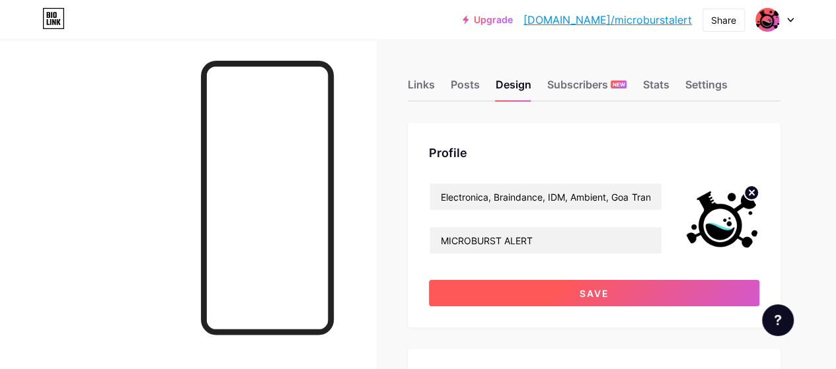
click at [566, 297] on button "Save" at bounding box center [594, 293] width 330 height 26
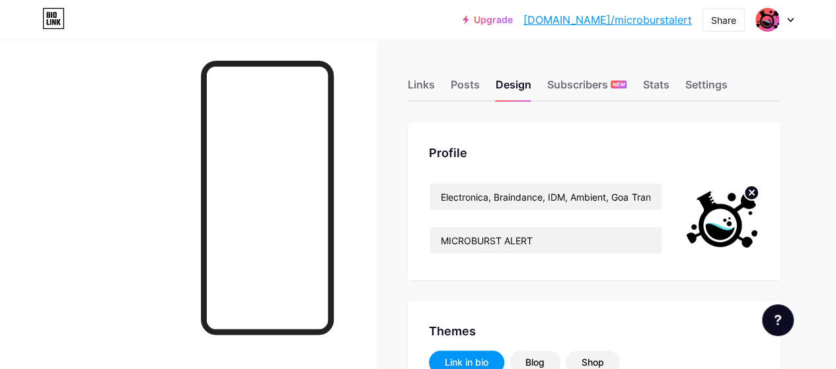
click at [613, 20] on link "bio.link/microburstalert" at bounding box center [607, 20] width 168 height 16
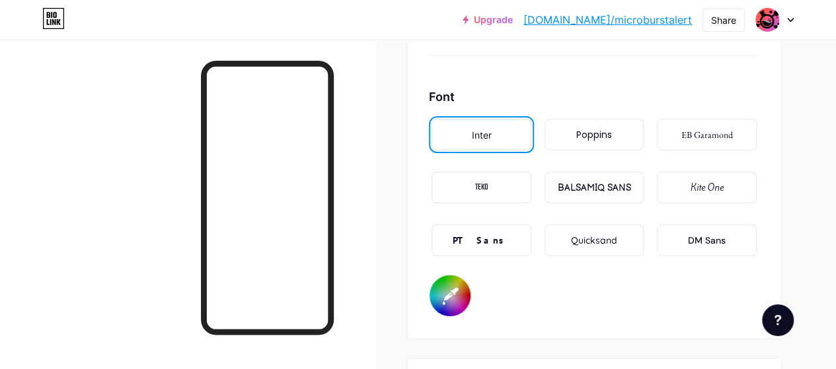
scroll to position [2246, 0]
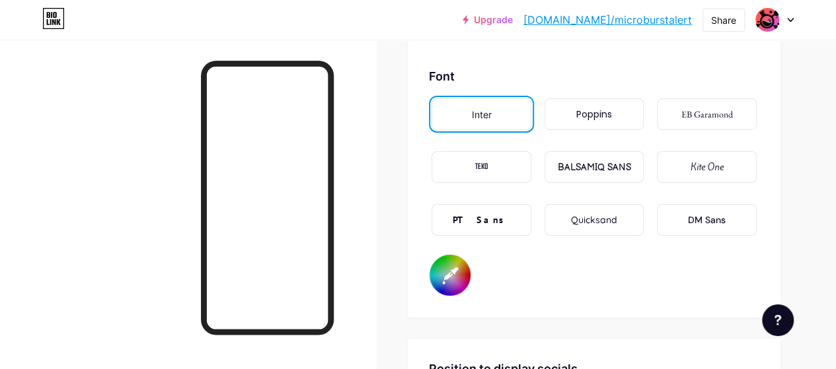
click at [454, 283] on input "#ffffff" at bounding box center [449, 275] width 41 height 41
type input "#000000"
click at [375, 260] on div at bounding box center [188, 224] width 376 height 369
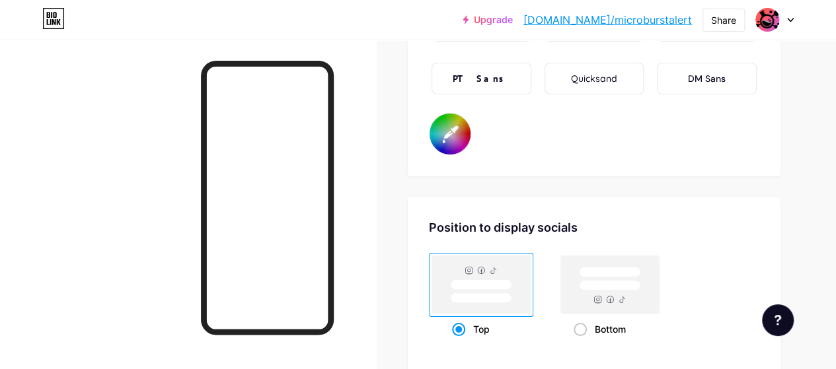
scroll to position [2123, 0]
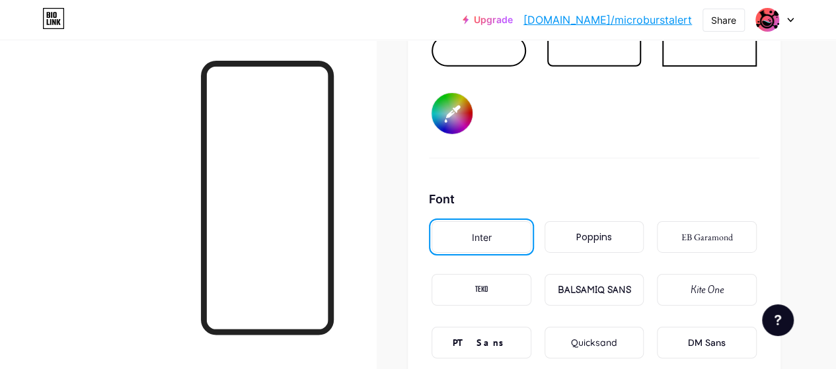
click at [515, 293] on div "TEKO" at bounding box center [481, 290] width 100 height 32
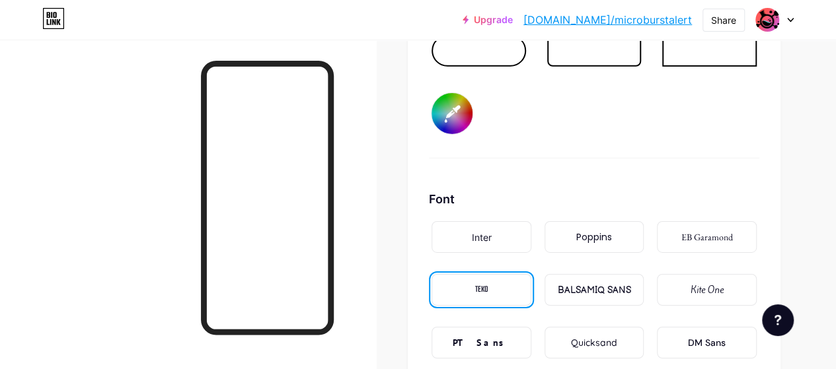
click at [618, 22] on link "bio.link/microburstalert" at bounding box center [607, 20] width 168 height 16
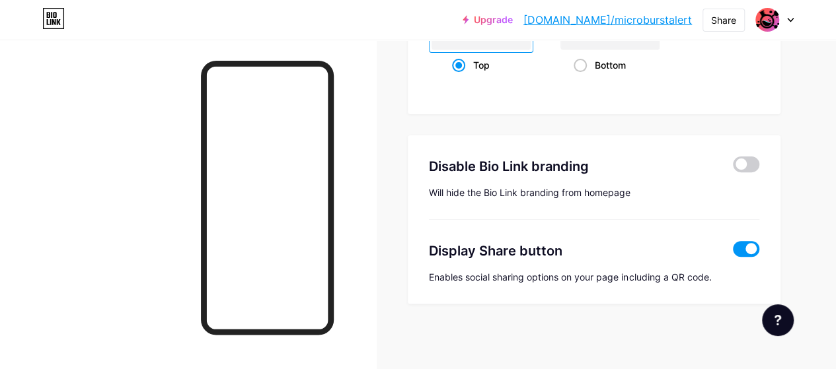
scroll to position [2453, 0]
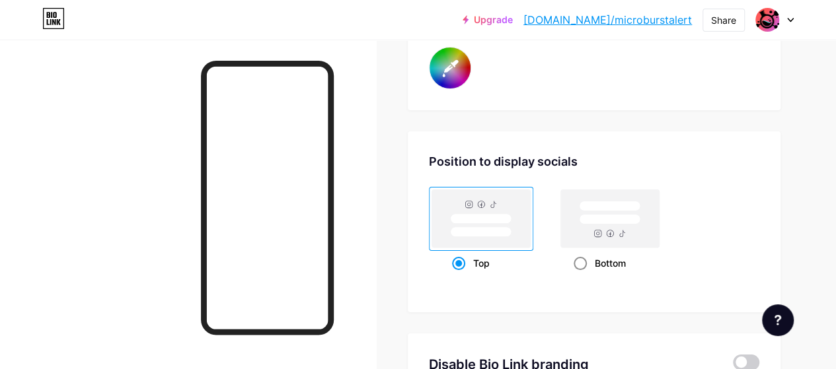
click at [587, 260] on span at bounding box center [579, 263] width 13 height 13
click at [582, 275] on input "Bottom" at bounding box center [577, 279] width 9 height 9
radio input "true"
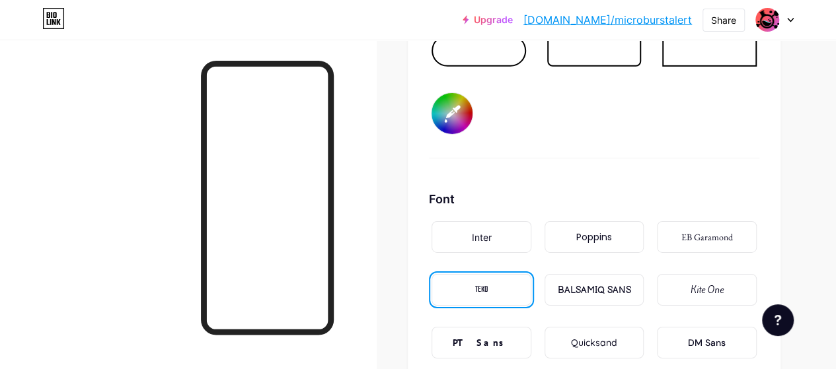
scroll to position [2189, 0]
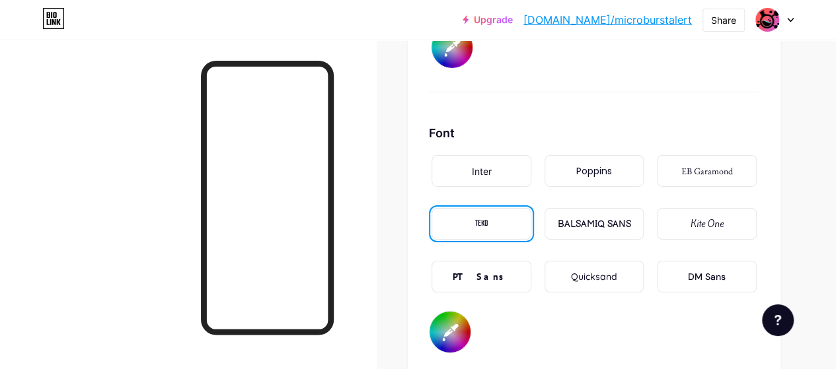
click at [458, 320] on input "#000000" at bounding box center [449, 332] width 41 height 41
type input "#0040ff"
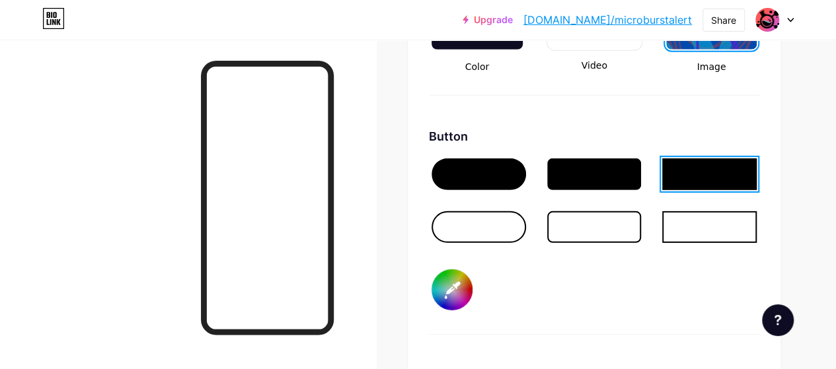
scroll to position [2057, 0]
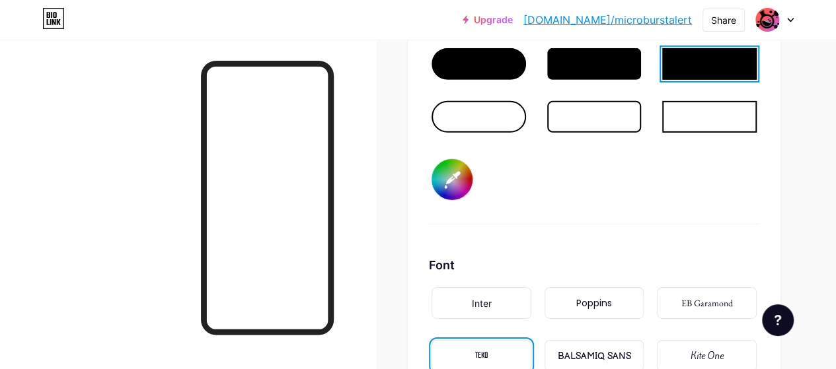
click at [454, 176] on input "#33b1ff" at bounding box center [451, 179] width 41 height 41
type input "#005285"
click at [633, 229] on div "Background Color Video Image Button #005285 Font Inter Poppins EB Garamond TEKO…" at bounding box center [594, 128] width 330 height 715
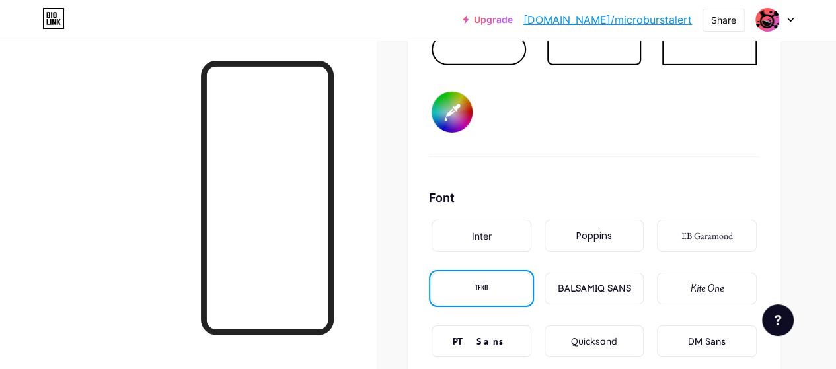
scroll to position [2189, 0]
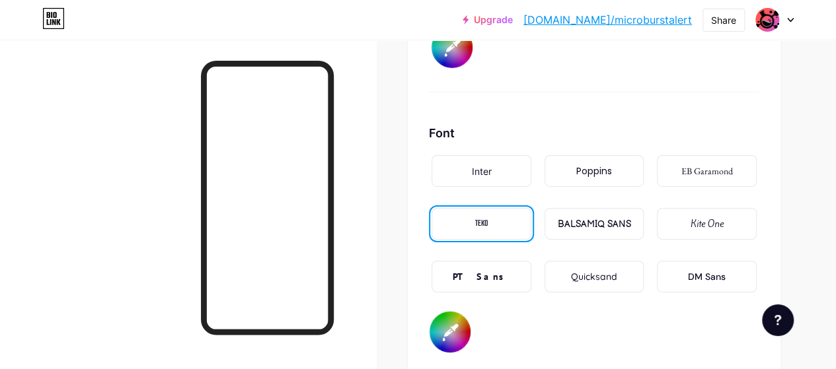
click at [466, 324] on input "#0040ff" at bounding box center [449, 332] width 41 height 41
type input "#00fbff"
click at [632, 17] on link "bio.link/microburstalert" at bounding box center [607, 20] width 168 height 16
click at [583, 20] on link "bio.link/microburstalert" at bounding box center [607, 20] width 168 height 16
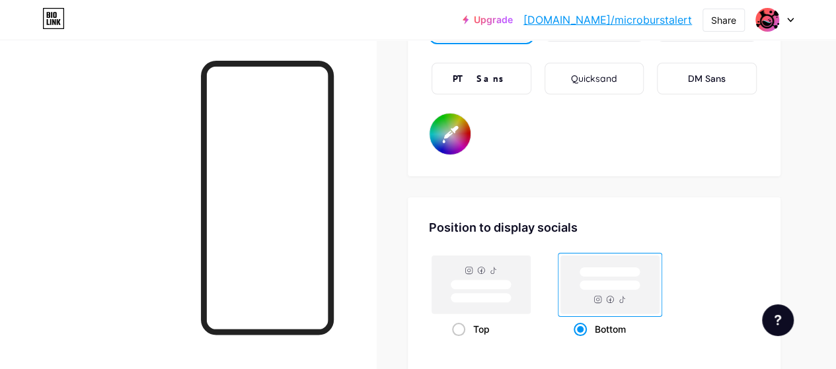
scroll to position [2255, 0]
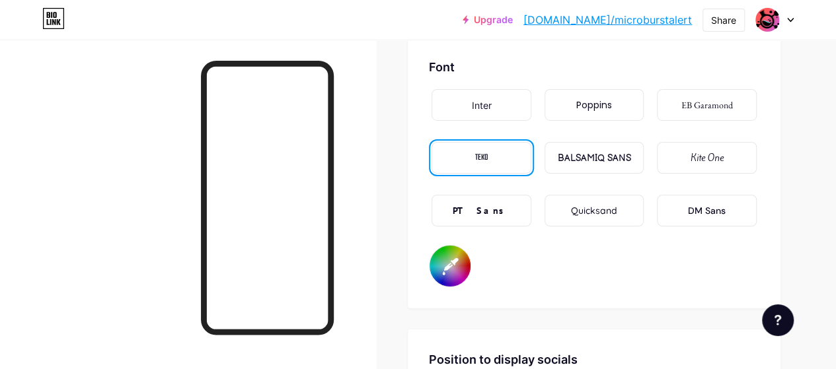
click at [451, 265] on input "#00fbff" at bounding box center [449, 266] width 41 height 41
click at [609, 260] on div "Font Inter Poppins EB Garamond TEKO BALSAMIQ SANS Kite One PT Sans Quicksand DM…" at bounding box center [594, 172] width 330 height 229
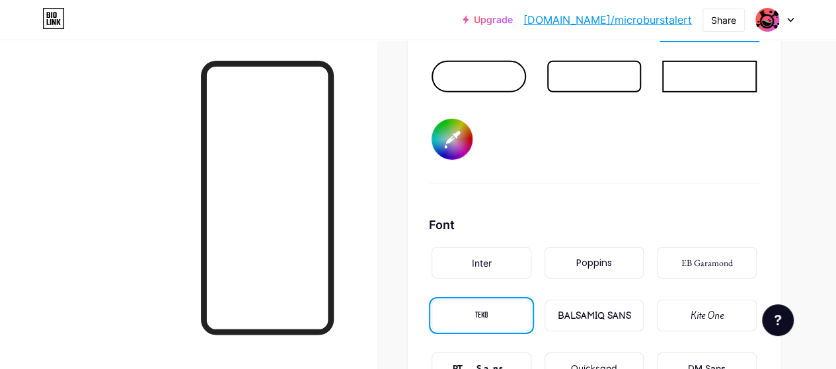
scroll to position [2057, 0]
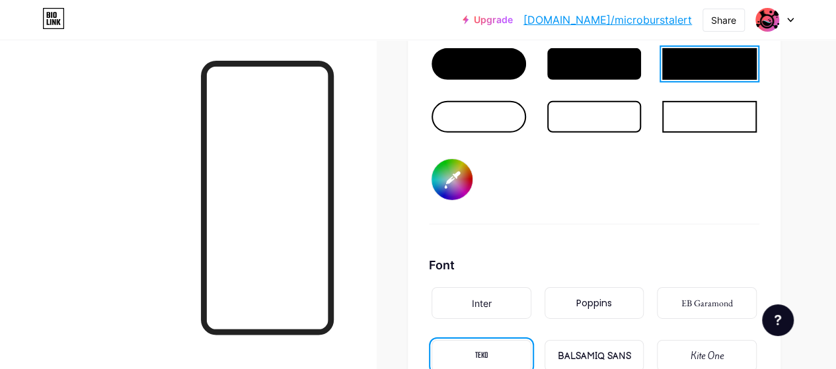
click at [454, 177] on input "#005285" at bounding box center [451, 179] width 41 height 41
type input "#0e5581"
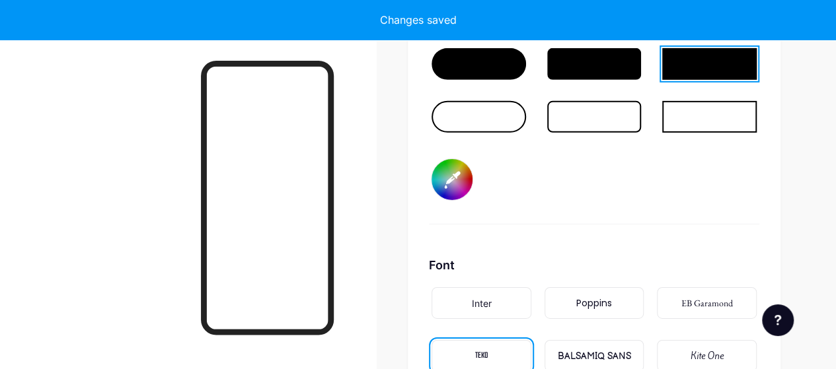
click at [559, 183] on div "Button #0e5581" at bounding box center [594, 120] width 330 height 207
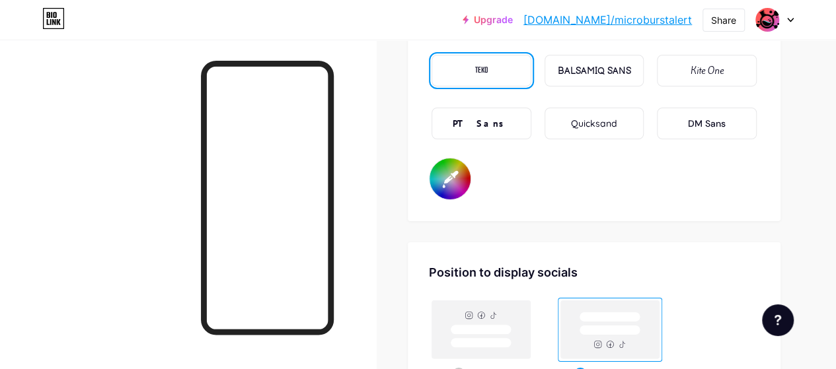
scroll to position [2321, 0]
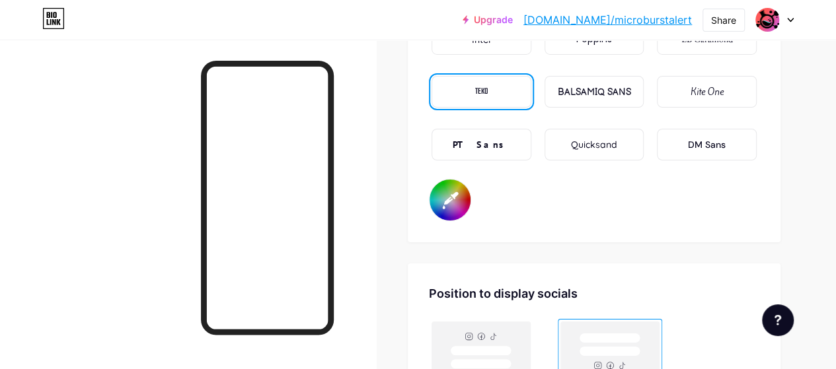
click at [452, 204] on input "#00fbff" at bounding box center [449, 200] width 41 height 41
type input "#00f1f5"
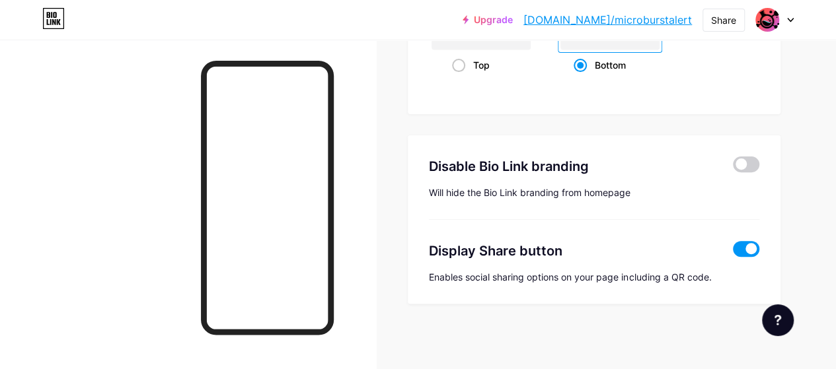
scroll to position [2585, 0]
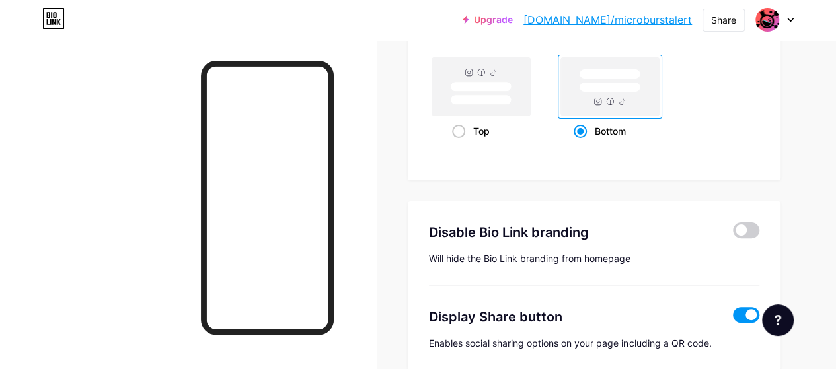
click at [665, 18] on link "bio.link/microburstalert" at bounding box center [607, 20] width 168 height 16
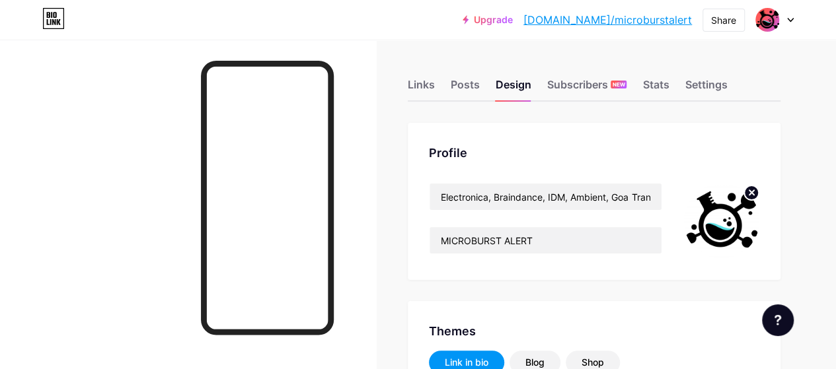
scroll to position [0, 0]
click at [753, 191] on circle at bounding box center [751, 193] width 15 height 15
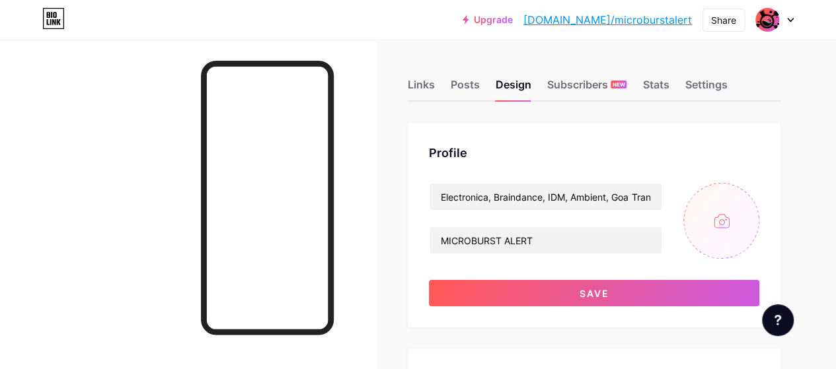
click at [728, 213] on input "file" at bounding box center [721, 221] width 76 height 76
type input "C:\fakepath\MALOGOicon.png"
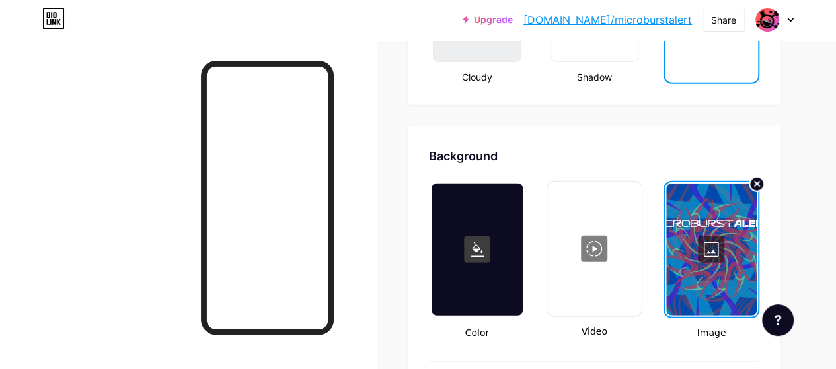
scroll to position [1717, 0]
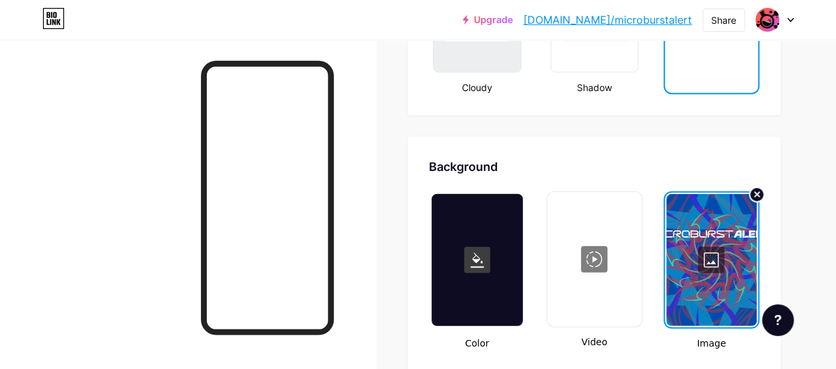
click at [709, 266] on div at bounding box center [711, 260] width 90 height 132
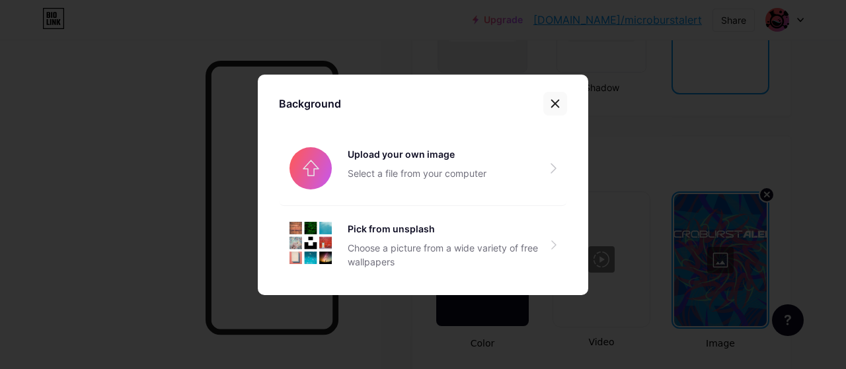
click at [552, 104] on icon at bounding box center [555, 103] width 7 height 7
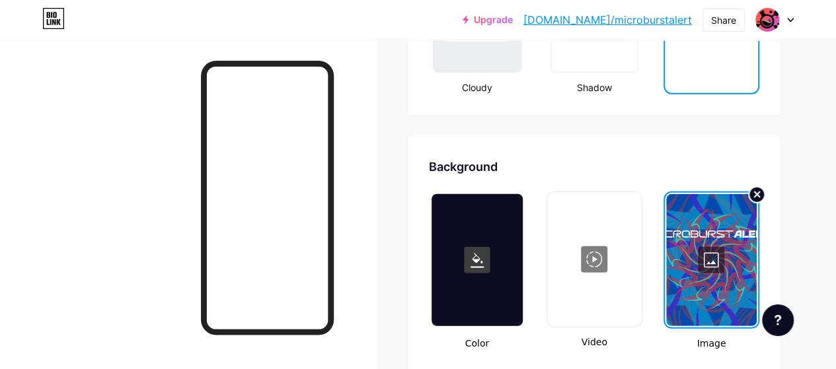
click at [755, 196] on icon at bounding box center [756, 194] width 5 height 5
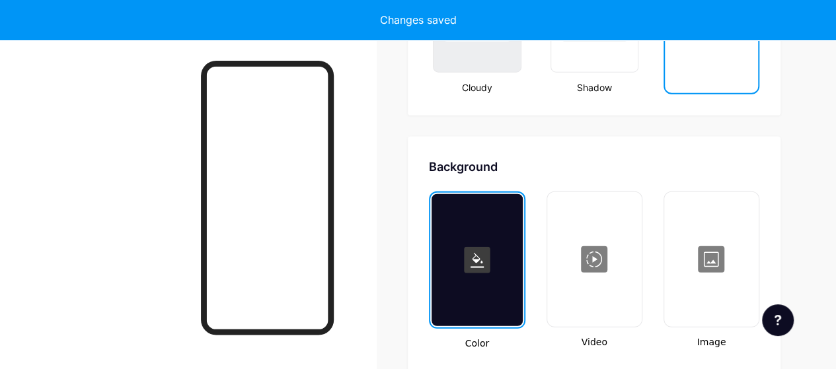
click at [717, 256] on div at bounding box center [711, 260] width 92 height 132
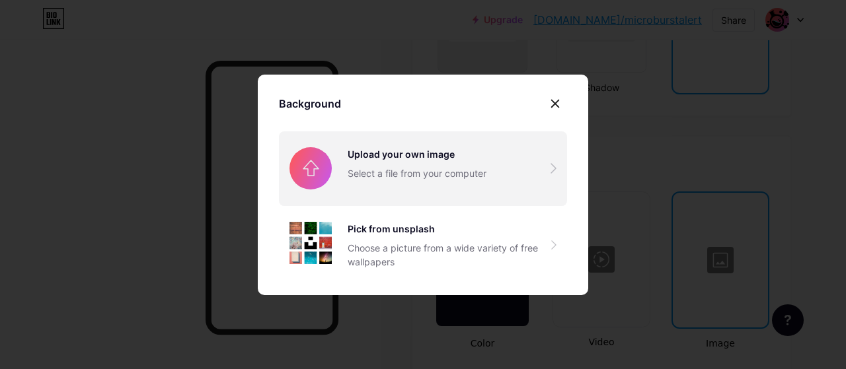
click at [357, 164] on input "file" at bounding box center [423, 168] width 288 height 74
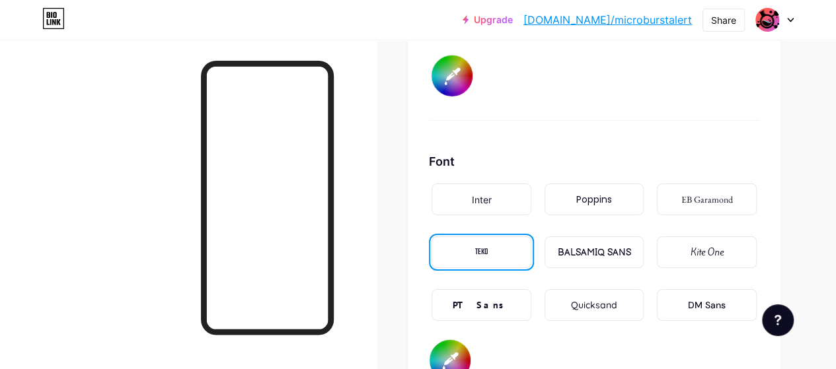
scroll to position [2312, 0]
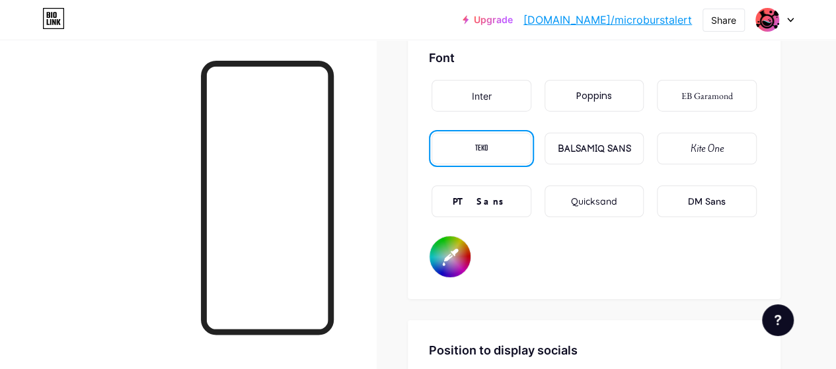
click at [460, 256] on input "#00f1f5" at bounding box center [449, 256] width 41 height 41
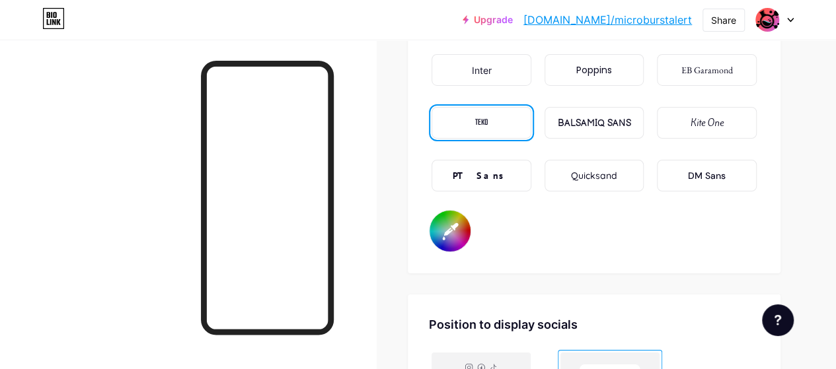
scroll to position [2378, 0]
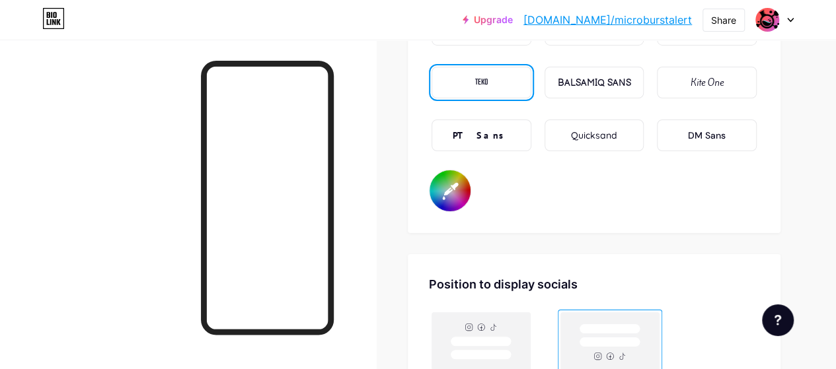
click at [458, 182] on input "#00fbff" at bounding box center [449, 190] width 41 height 41
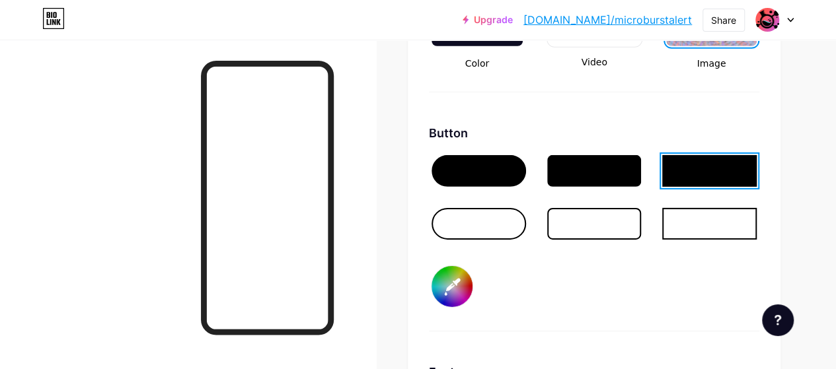
scroll to position [1850, 0]
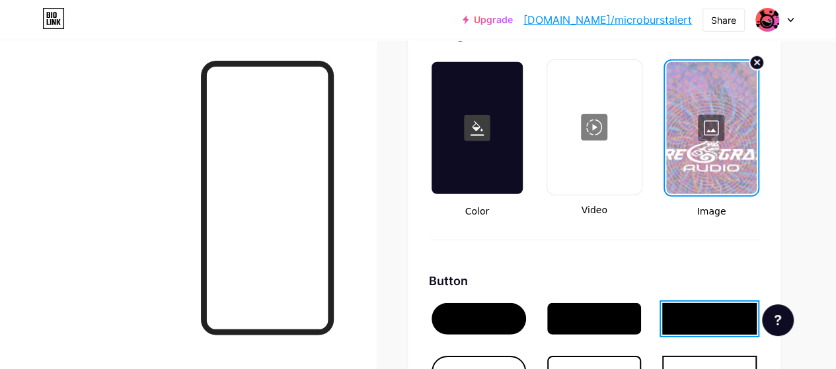
click at [715, 136] on div at bounding box center [711, 128] width 90 height 132
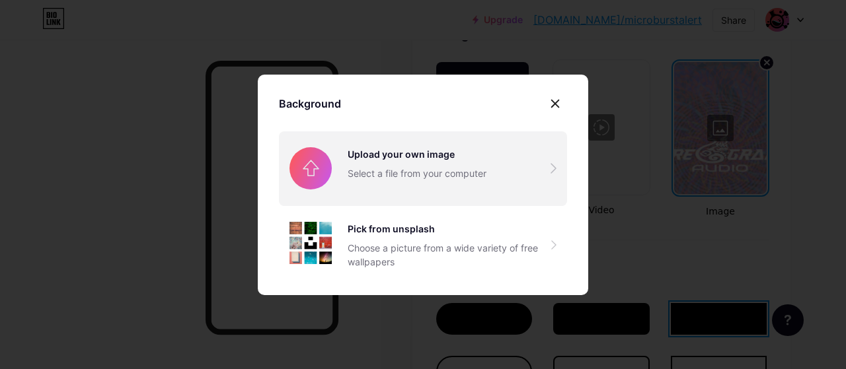
click at [336, 161] on input "file" at bounding box center [423, 168] width 288 height 74
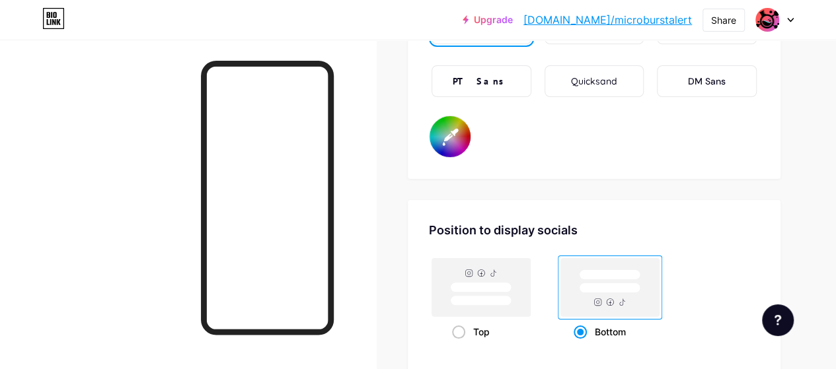
scroll to position [2378, 0]
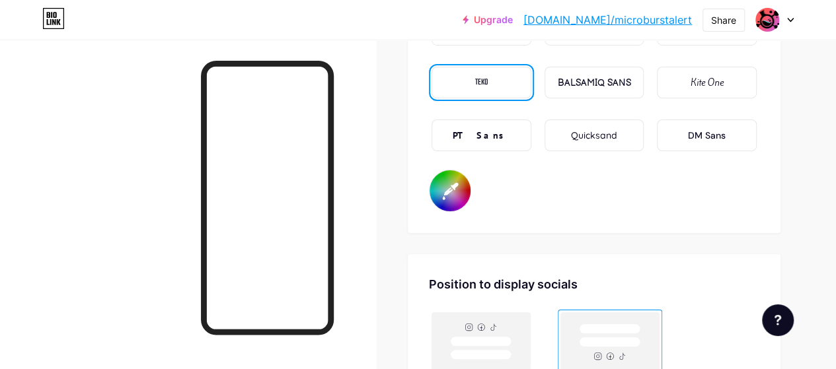
click at [450, 198] on input "#00fbff" at bounding box center [449, 190] width 41 height 41
click at [461, 190] on input "#00fbff" at bounding box center [449, 190] width 41 height 41
click at [628, 15] on link "bio.link/microburstalert" at bounding box center [607, 20] width 168 height 16
click at [456, 192] on input "#00fbff" at bounding box center [449, 190] width 41 height 41
type input "#ffffff"
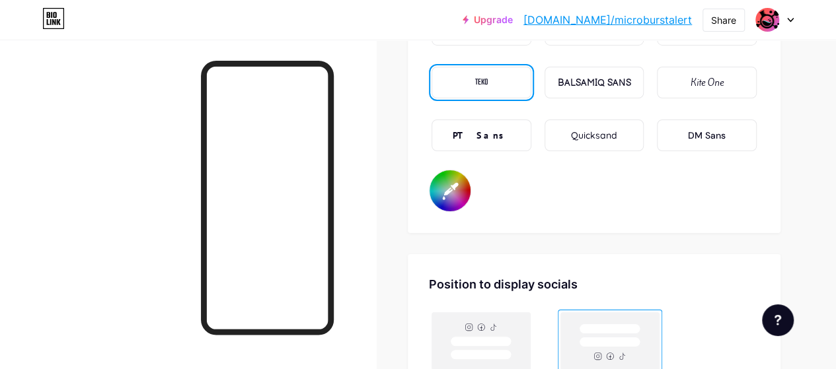
click at [52, 204] on div at bounding box center [188, 224] width 376 height 369
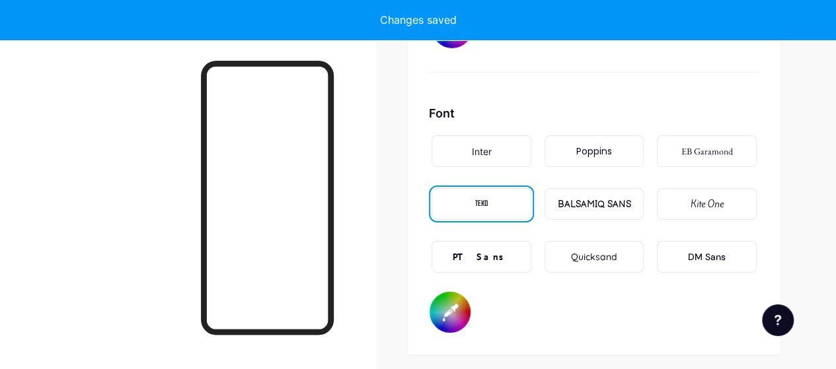
scroll to position [2246, 0]
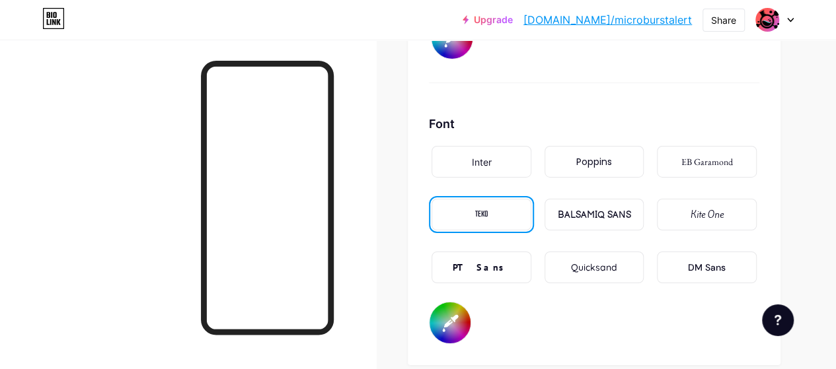
click at [610, 208] on div "BALSAMIQ SANS" at bounding box center [594, 215] width 73 height 14
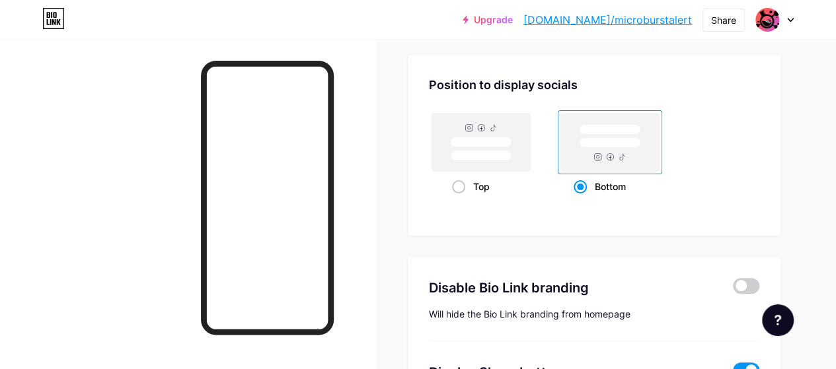
scroll to position [2501, 0]
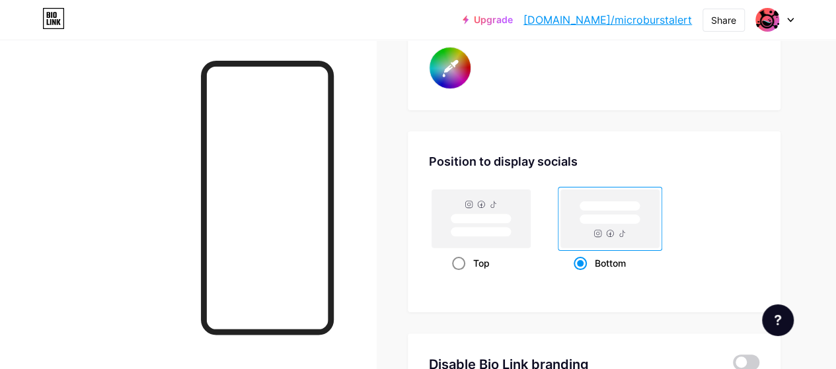
click at [462, 258] on span at bounding box center [458, 263] width 13 height 13
click at [460, 275] on input "Top" at bounding box center [456, 279] width 9 height 9
radio input "true"
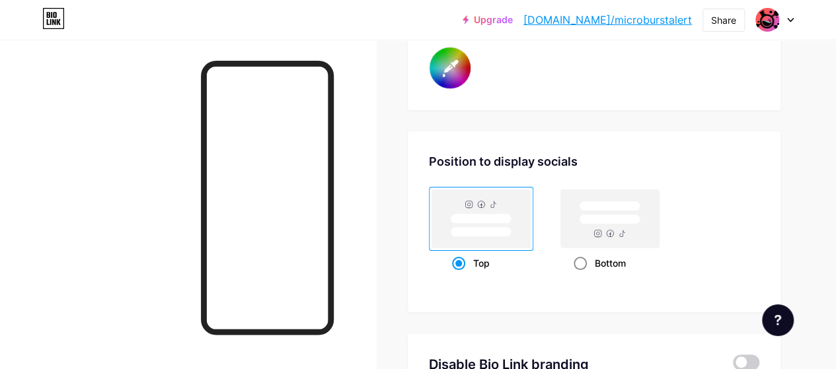
click at [587, 260] on span at bounding box center [579, 263] width 13 height 13
click at [582, 275] on input "Bottom" at bounding box center [577, 279] width 9 height 9
radio input "true"
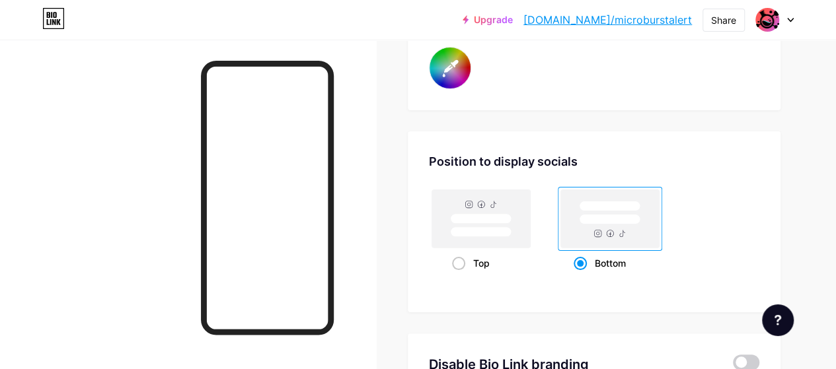
click at [628, 20] on link "bio.link/microburstalert" at bounding box center [607, 20] width 168 height 16
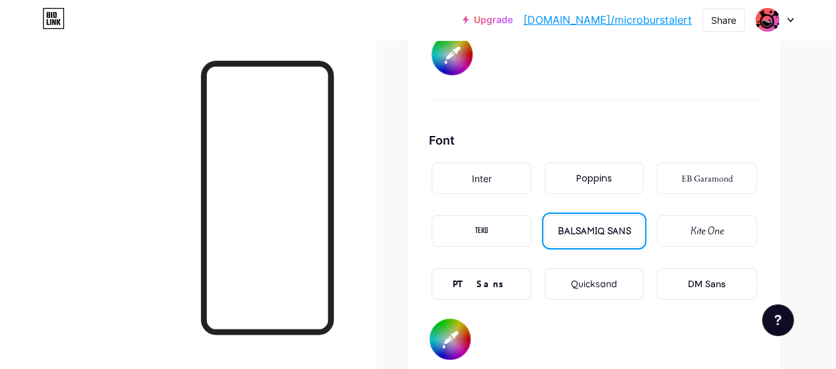
scroll to position [2303, 0]
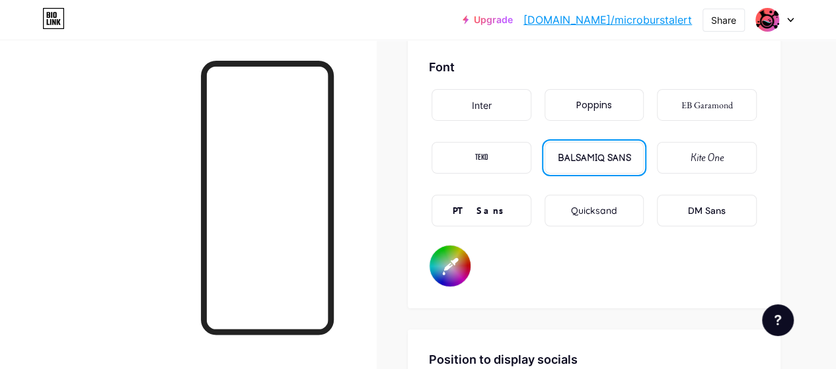
click at [478, 155] on div "TEKO" at bounding box center [481, 158] width 13 height 14
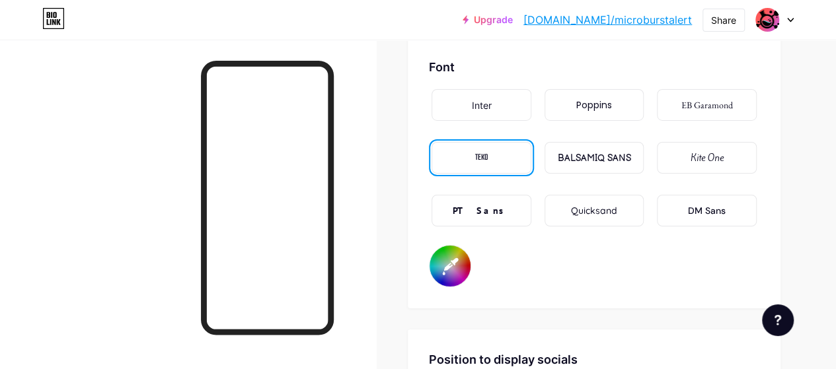
click at [489, 106] on div "Inter" at bounding box center [482, 105] width 20 height 14
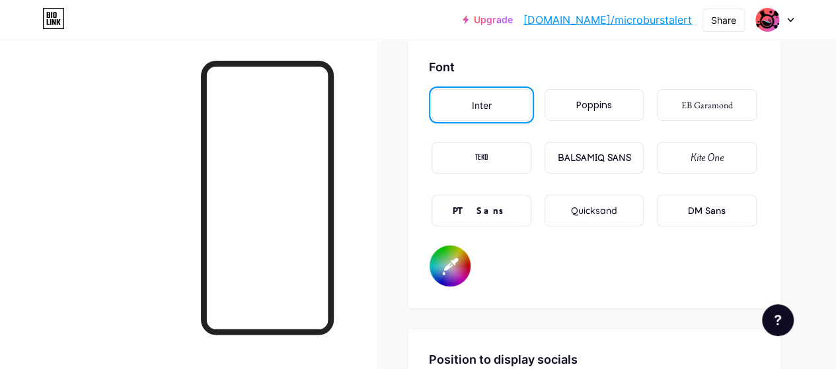
click at [596, 22] on link "bio.link/microburstalert" at bounding box center [607, 20] width 168 height 16
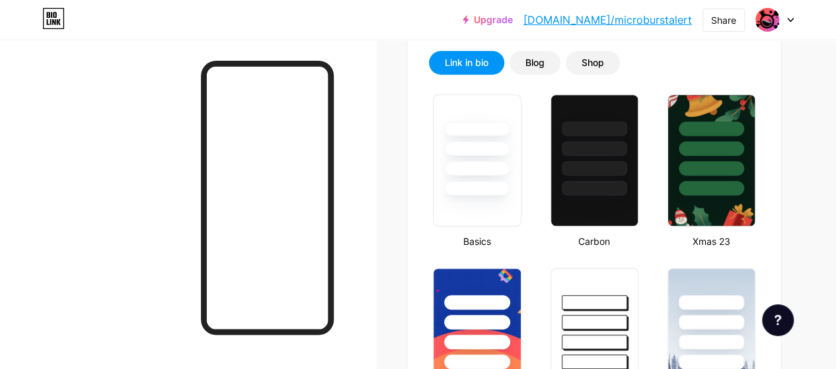
scroll to position [0, 0]
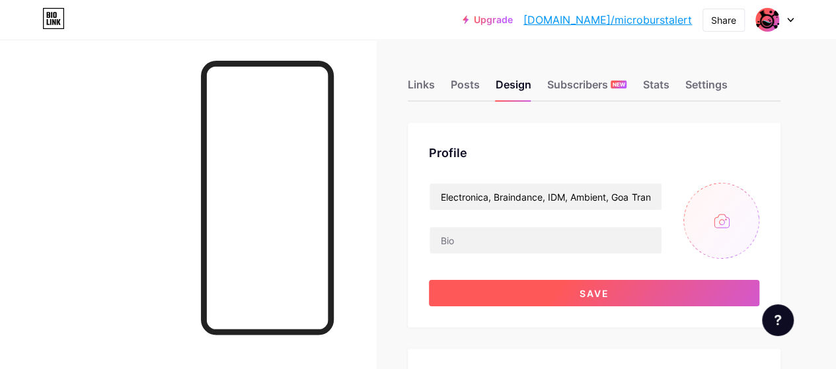
click at [633, 297] on button "Save" at bounding box center [594, 293] width 330 height 26
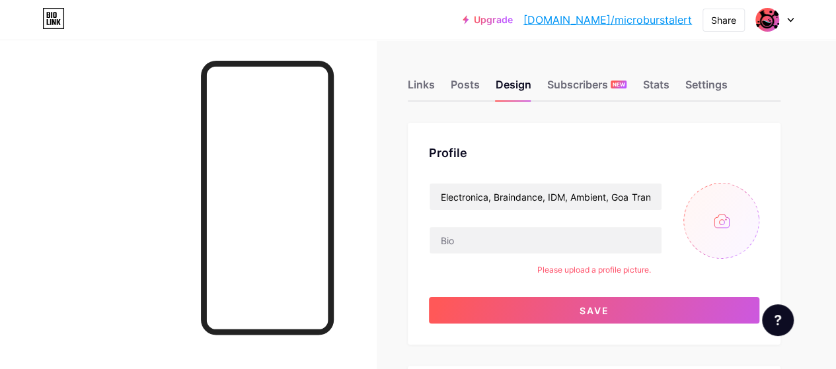
click at [721, 222] on input "file" at bounding box center [721, 221] width 76 height 76
click at [711, 215] on input "file" at bounding box center [721, 221] width 76 height 76
type input "C:\fakepath\MALOGOicon JPEG.jpg"
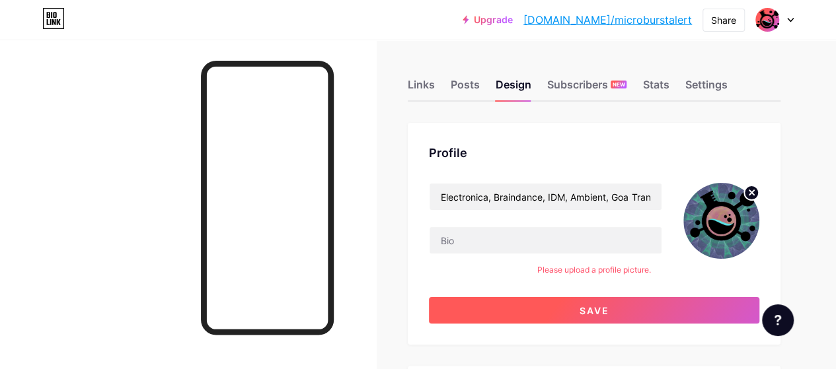
click at [657, 307] on button "Save" at bounding box center [594, 310] width 330 height 26
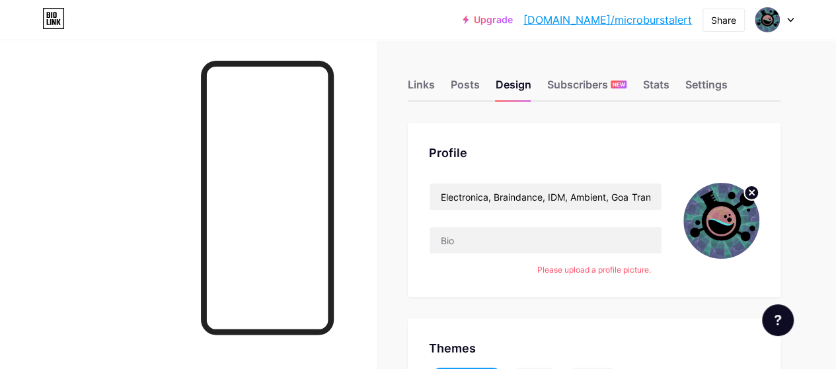
click at [634, 20] on link "bio.link/microburstalert" at bounding box center [607, 20] width 168 height 16
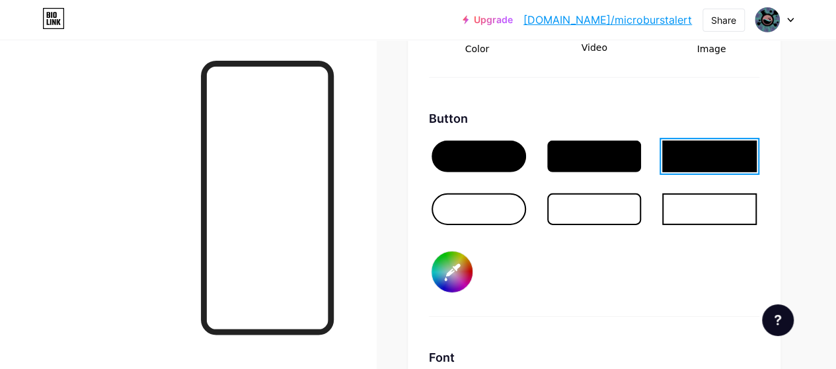
scroll to position [2246, 0]
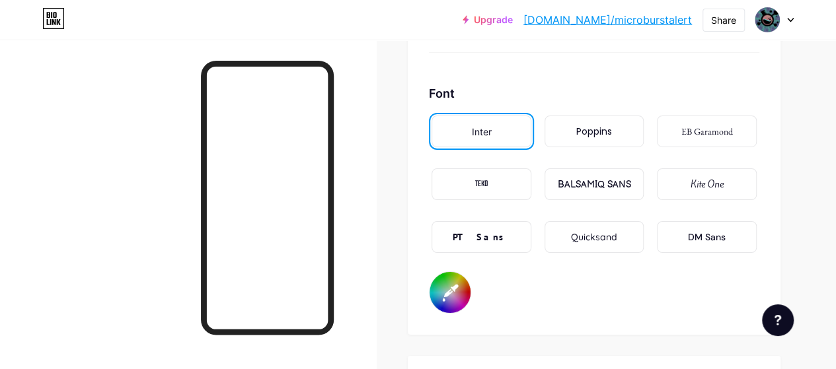
click at [455, 293] on input "#ffffff" at bounding box center [449, 292] width 41 height 41
type input "#000000"
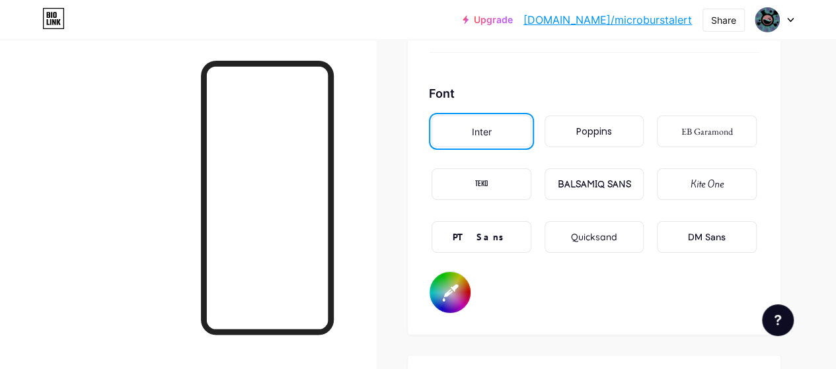
click at [629, 18] on link "bio.link/microburstalert" at bounding box center [607, 20] width 168 height 16
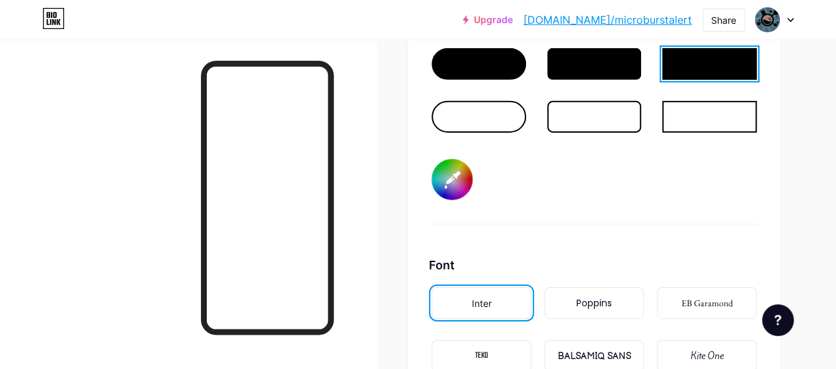
scroll to position [2074, 0]
click at [447, 181] on input "#0e5581" at bounding box center [451, 179] width 41 height 41
click at [460, 164] on input "#61c2ff" at bounding box center [451, 179] width 41 height 41
type input "#17a5fd"
click at [636, 17] on link "bio.link/microburstalert" at bounding box center [607, 20] width 168 height 16
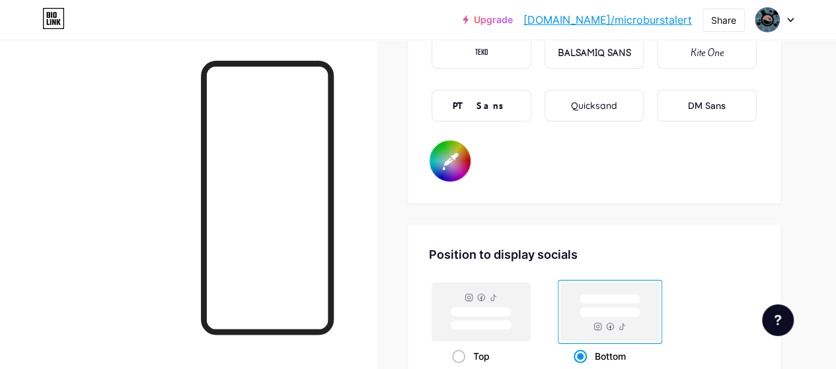
scroll to position [2272, 0]
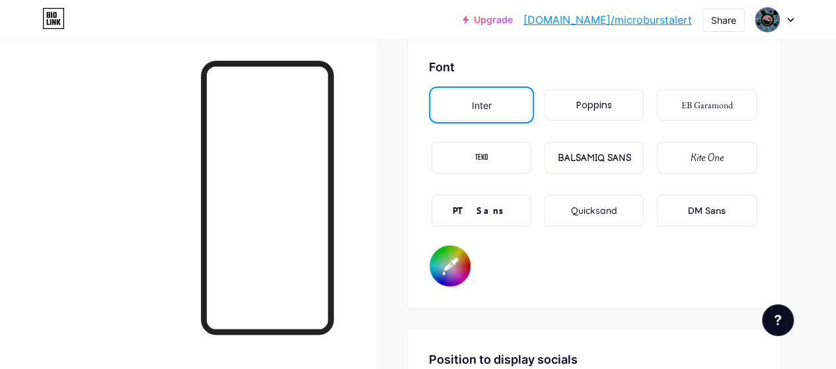
click at [486, 209] on div "PT Sans" at bounding box center [481, 211] width 58 height 14
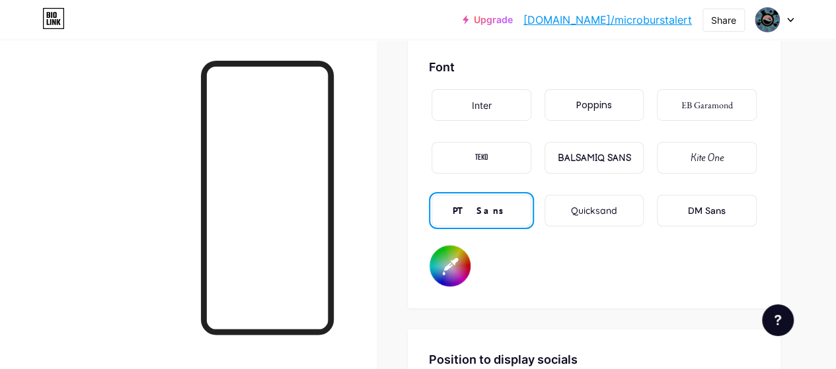
click at [604, 18] on link "bio.link/microburstalert" at bounding box center [607, 20] width 168 height 16
